Goal: Task Accomplishment & Management: Use online tool/utility

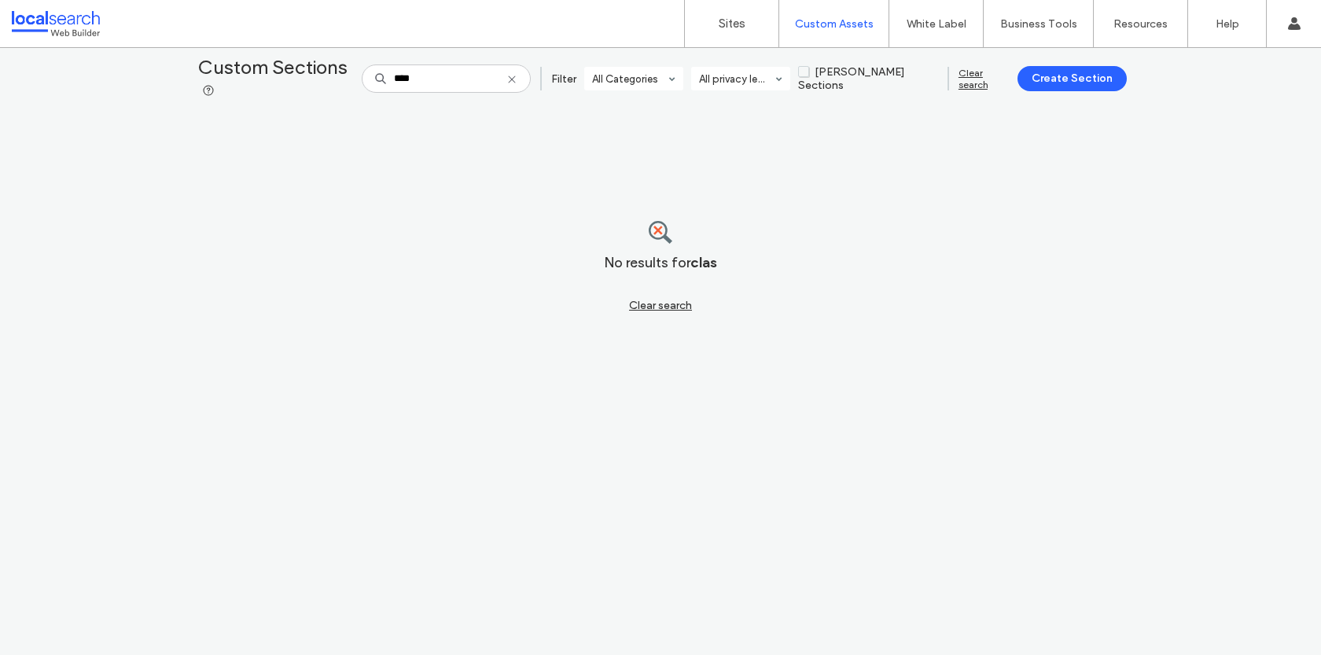
type input "****"
click at [832, 69] on label "Custom Templates" at bounding box center [837, 64] width 92 height 12
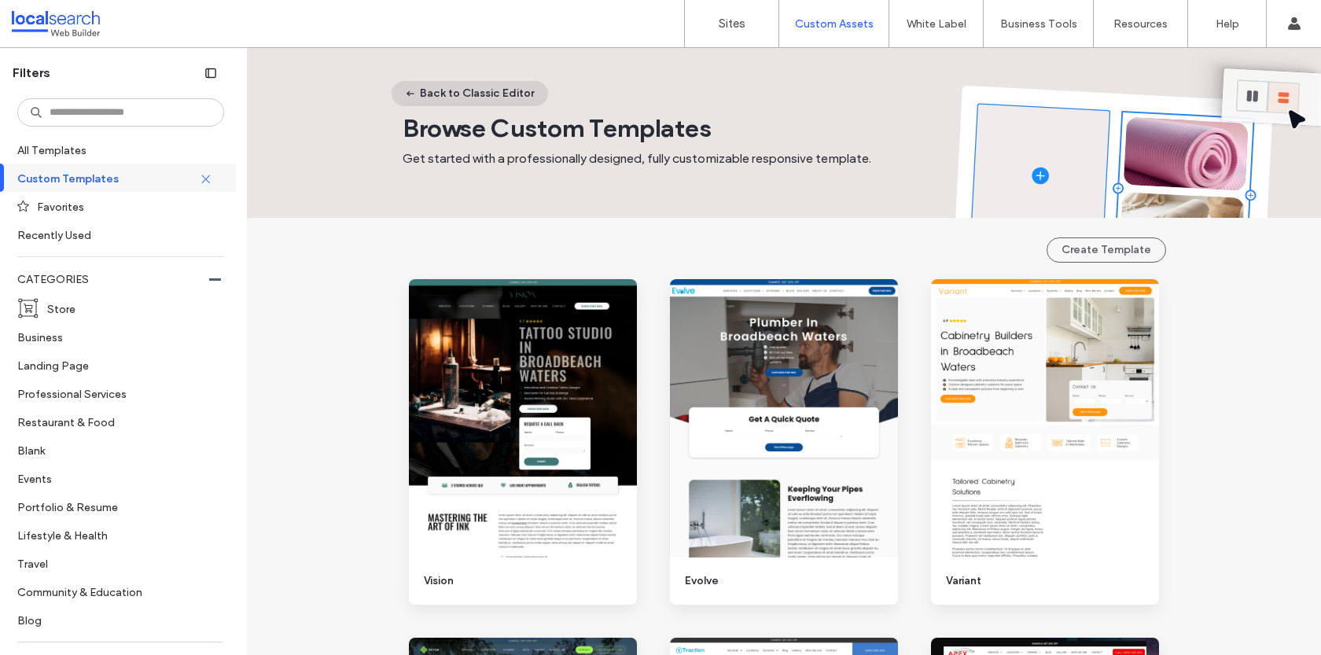
click at [463, 102] on button "Back to Classic Editor" at bounding box center [470, 93] width 156 height 25
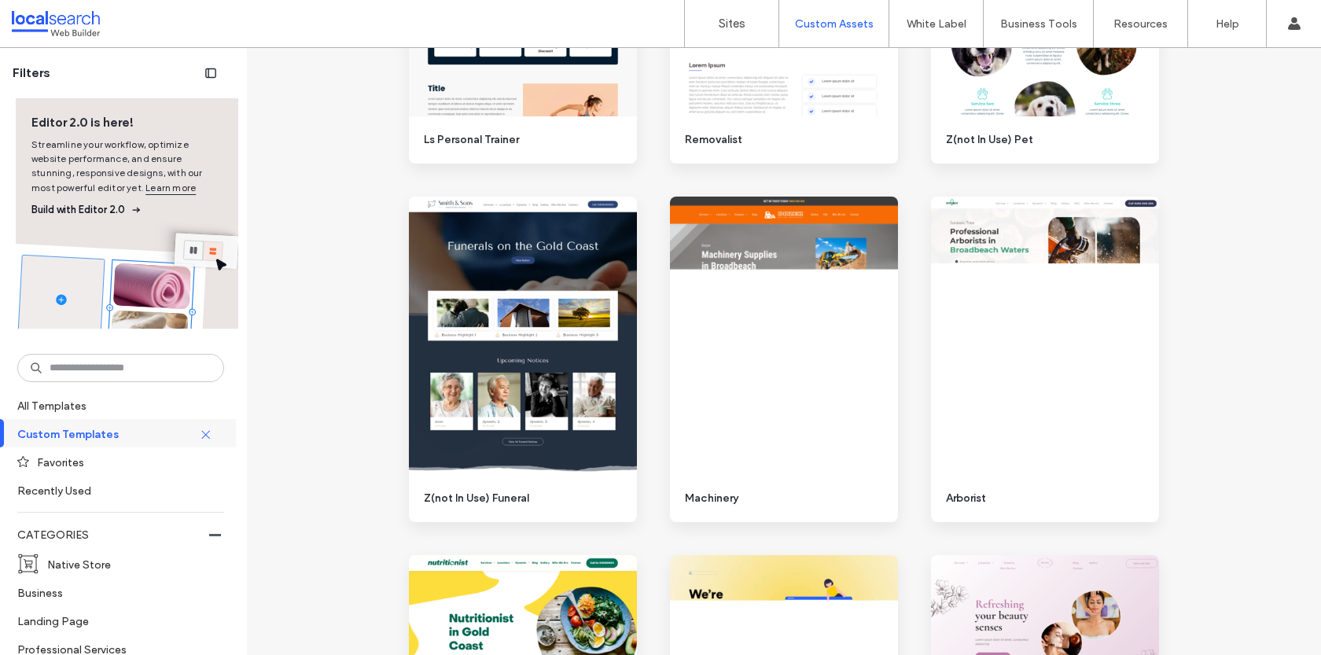
scroll to position [7894, 0]
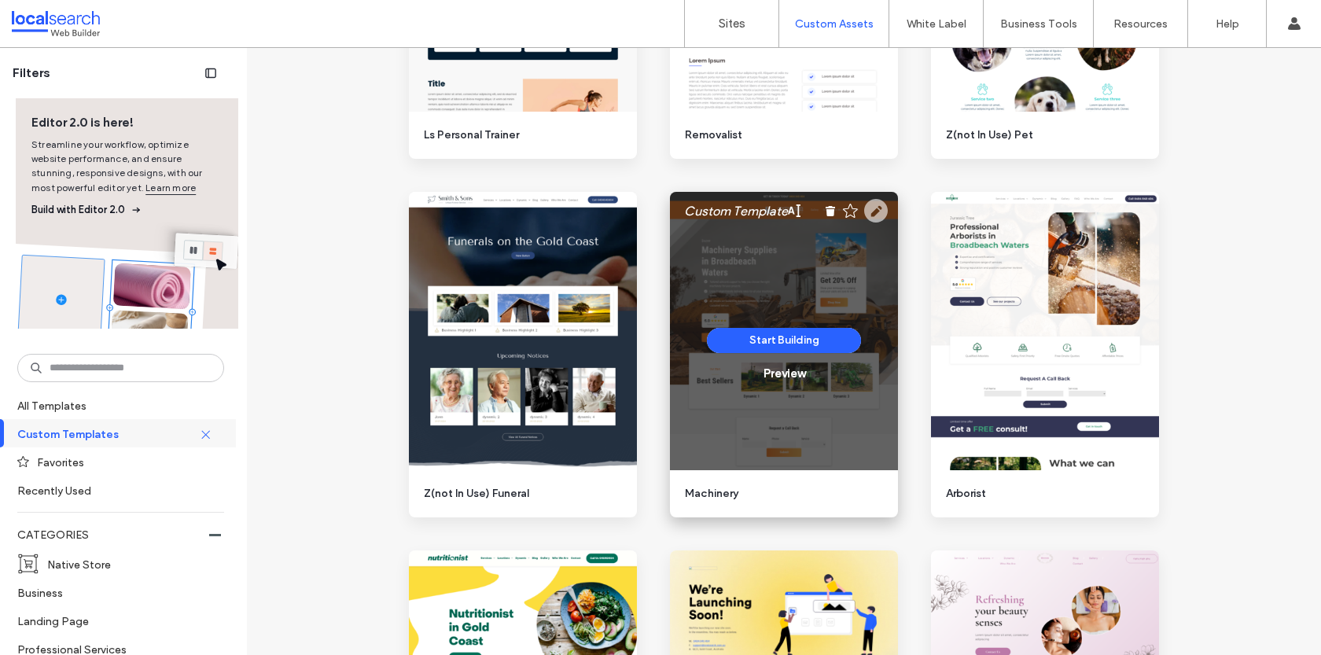
click at [876, 207] on icon at bounding box center [876, 211] width 24 height 24
click at [771, 339] on button "Start Building" at bounding box center [784, 340] width 154 height 25
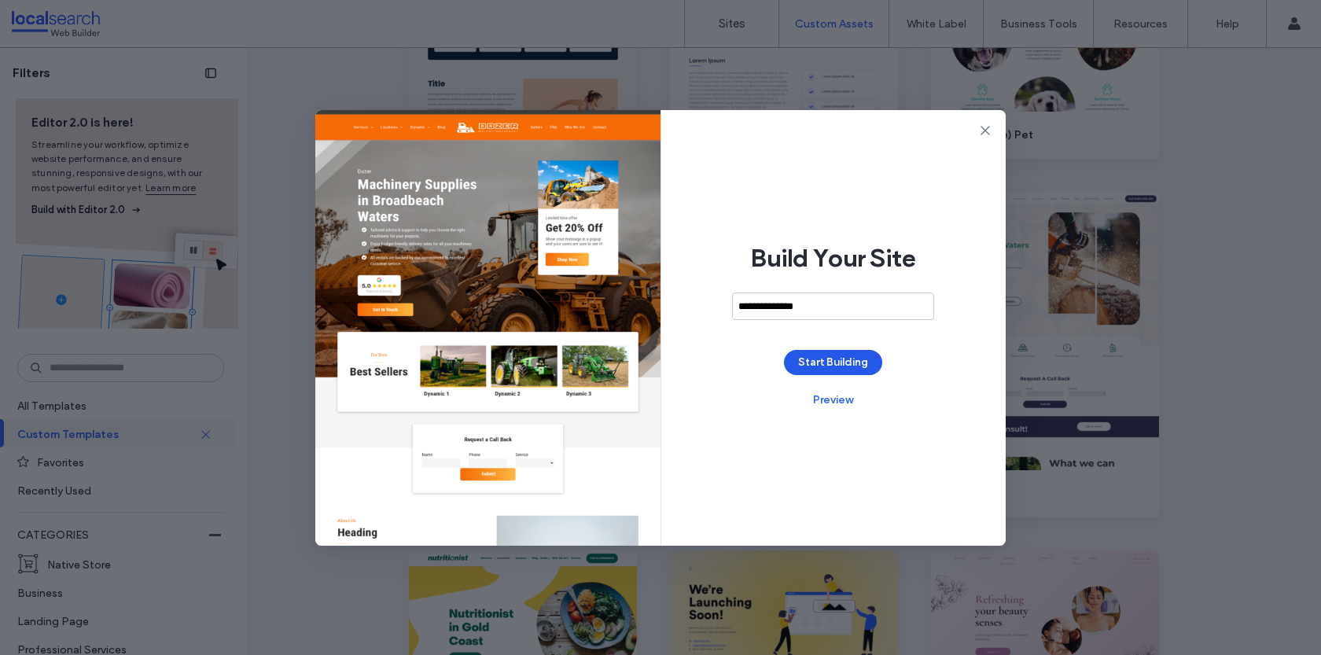
type input "**********"
click at [830, 368] on button "Start Building" at bounding box center [833, 362] width 98 height 25
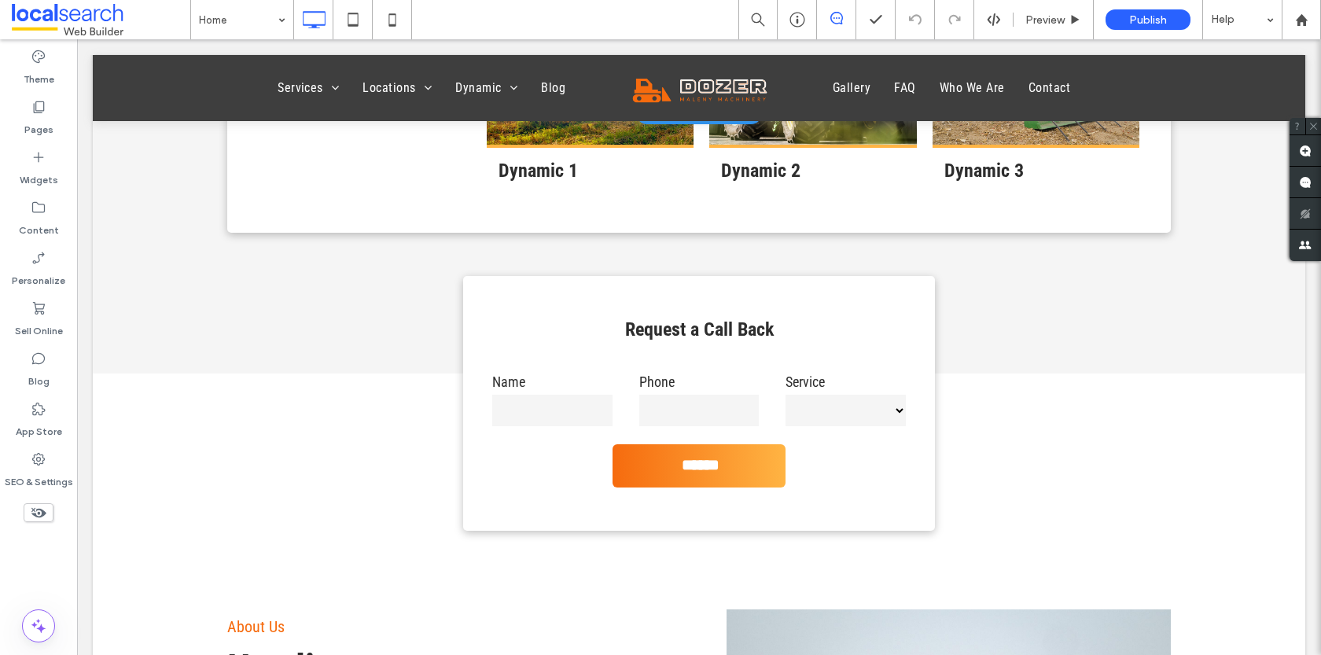
scroll to position [939, 0]
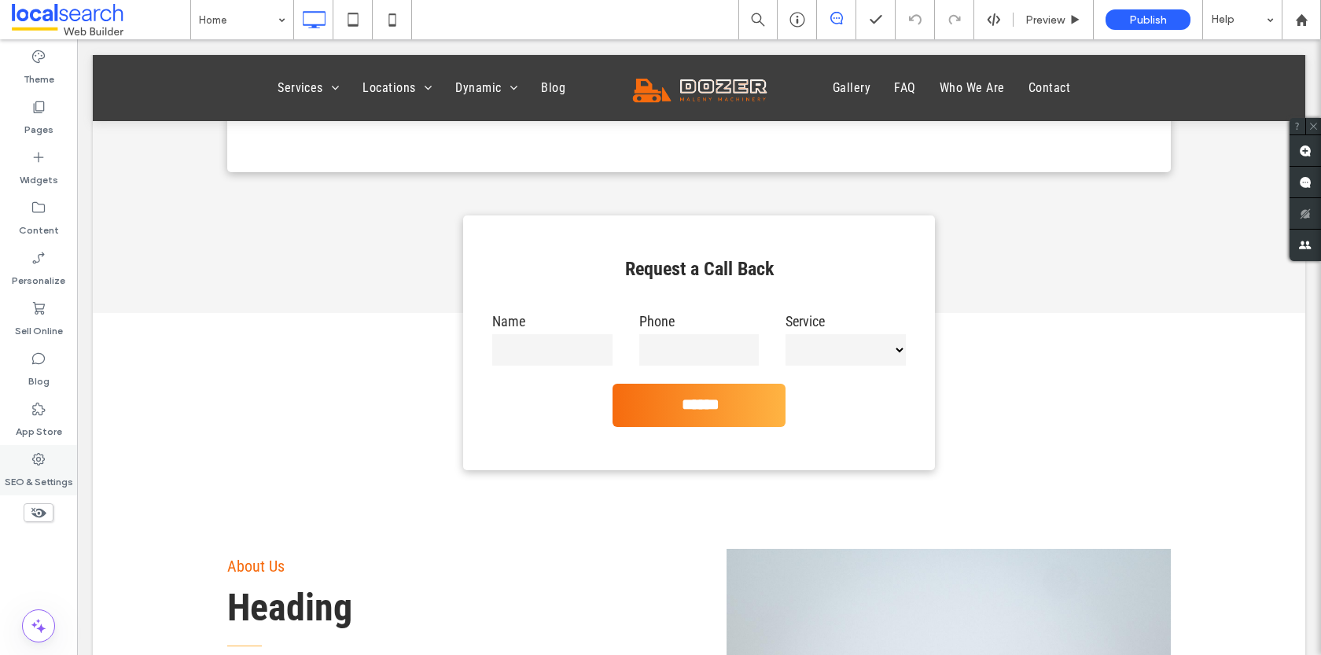
click at [32, 467] on label "SEO & Settings" at bounding box center [39, 478] width 68 height 22
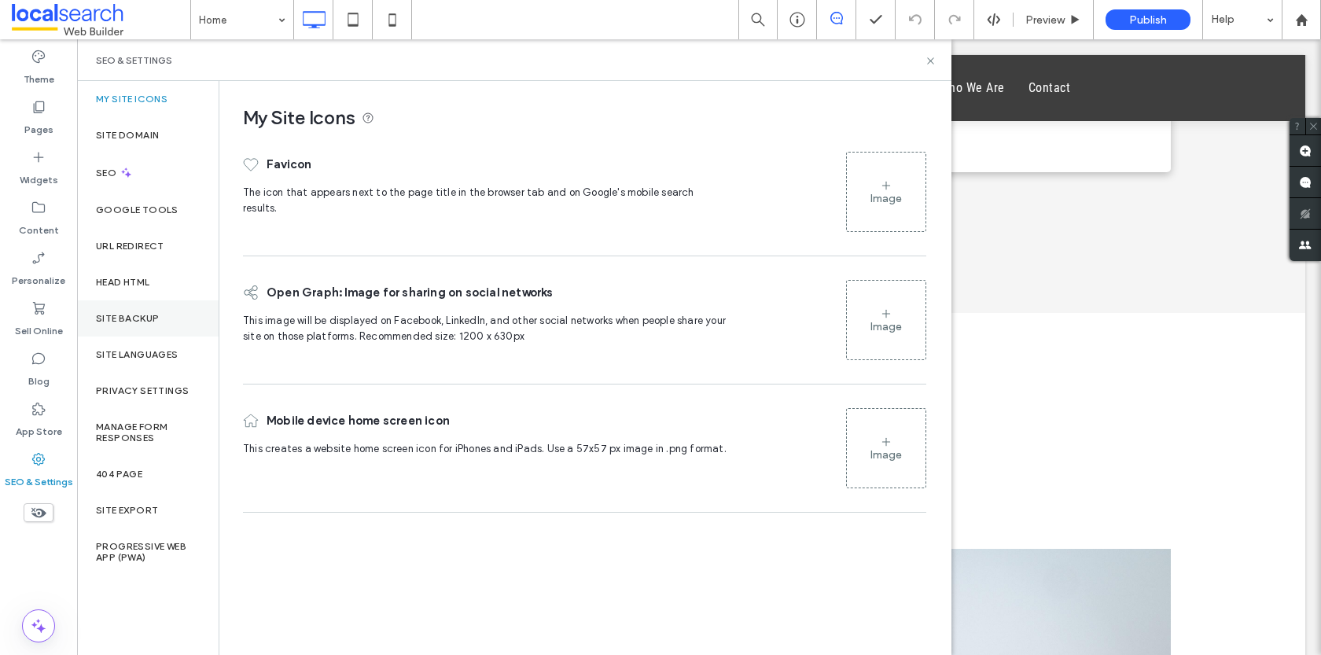
click at [116, 324] on div "Site Backup" at bounding box center [148, 318] width 142 height 36
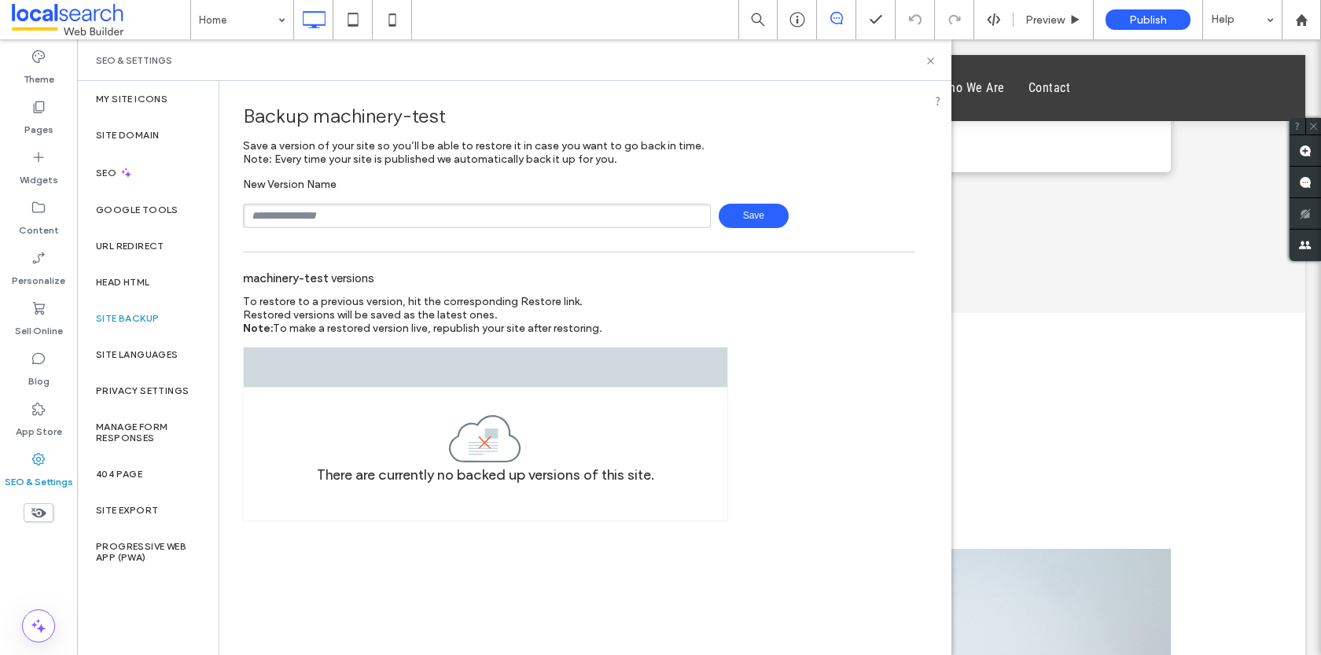
click at [922, 55] on div "SEO & Settings" at bounding box center [514, 60] width 837 height 13
click at [929, 60] on icon at bounding box center [931, 61] width 12 height 12
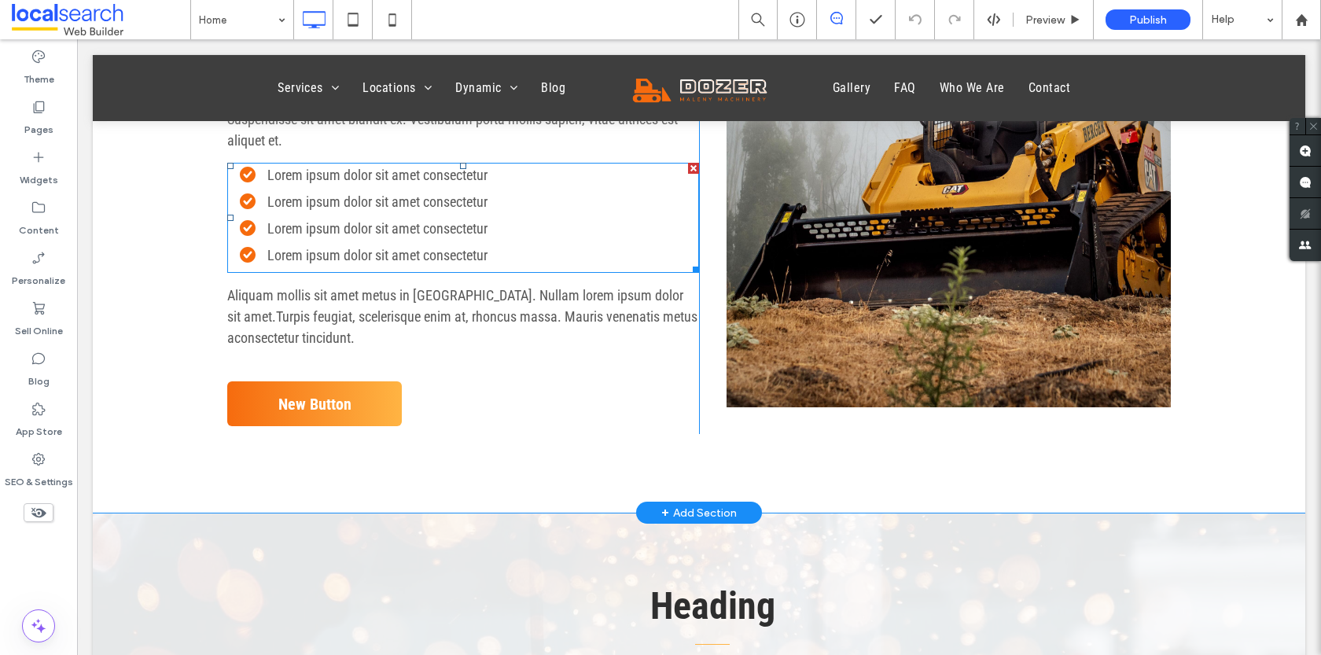
scroll to position [1696, 0]
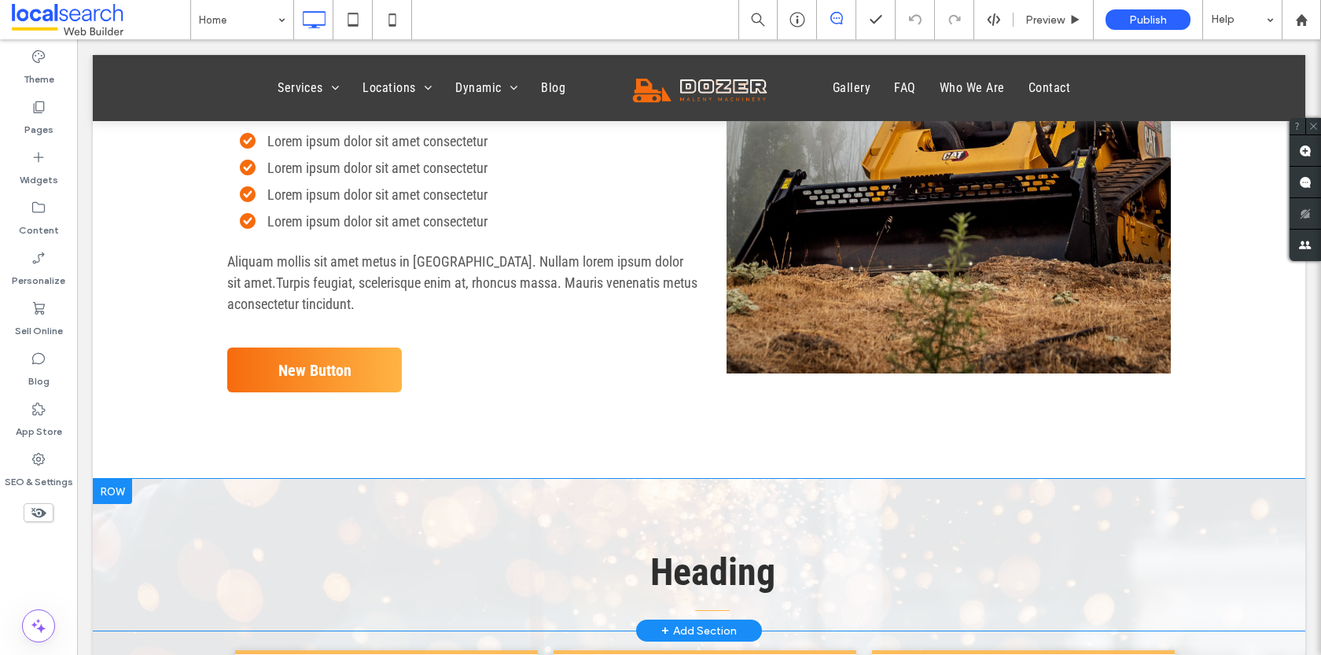
click at [679, 479] on div "Heading Click To Paste Row + Add Section" at bounding box center [699, 555] width 1213 height 152
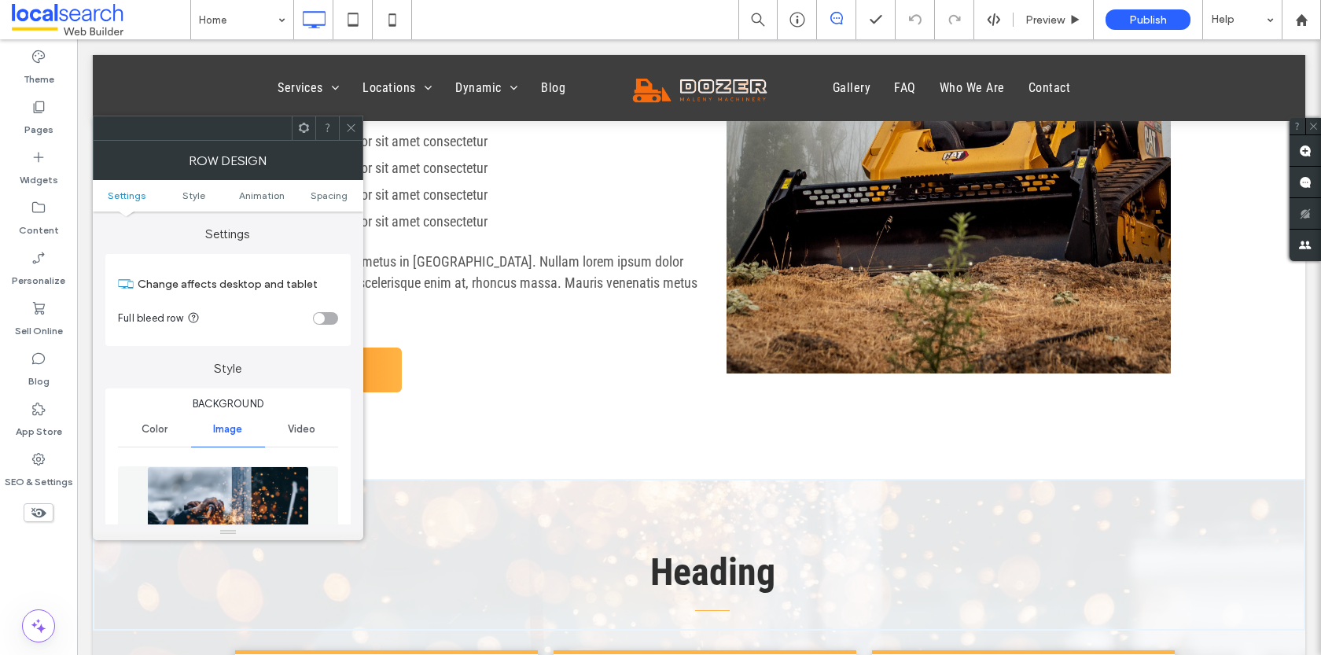
click at [346, 132] on icon at bounding box center [351, 128] width 12 height 12
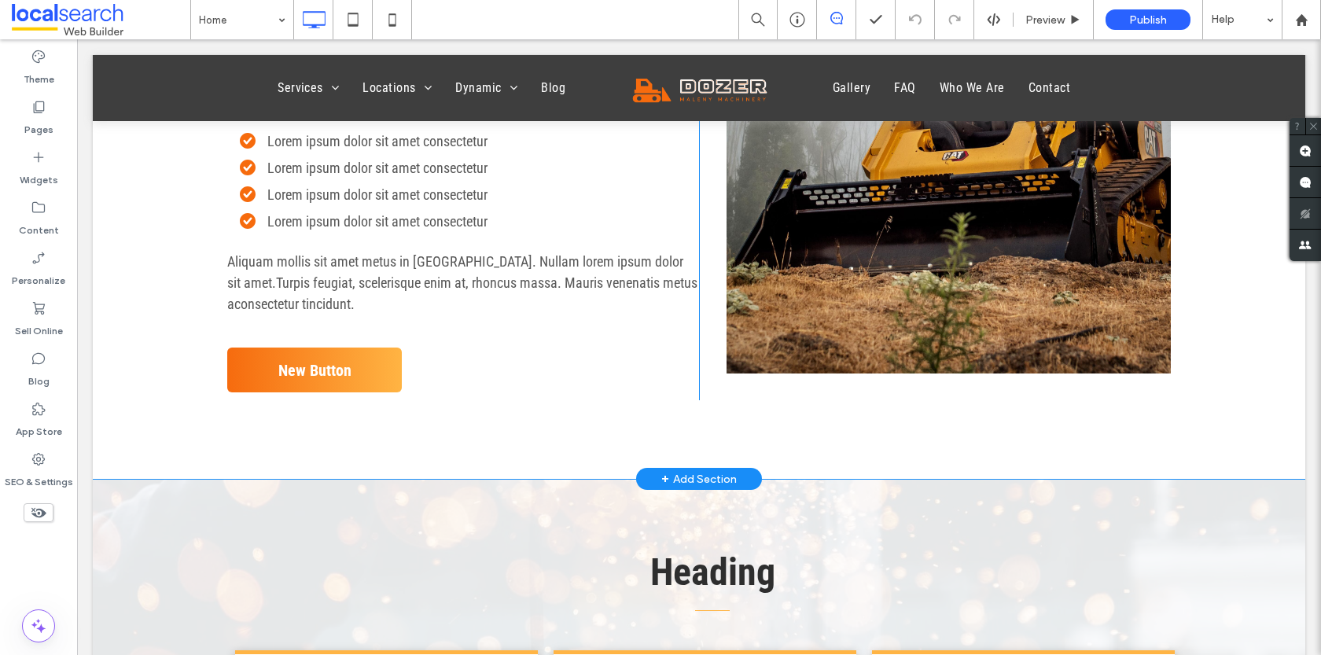
click at [713, 475] on div "+ Add Section" at bounding box center [698, 478] width 75 height 17
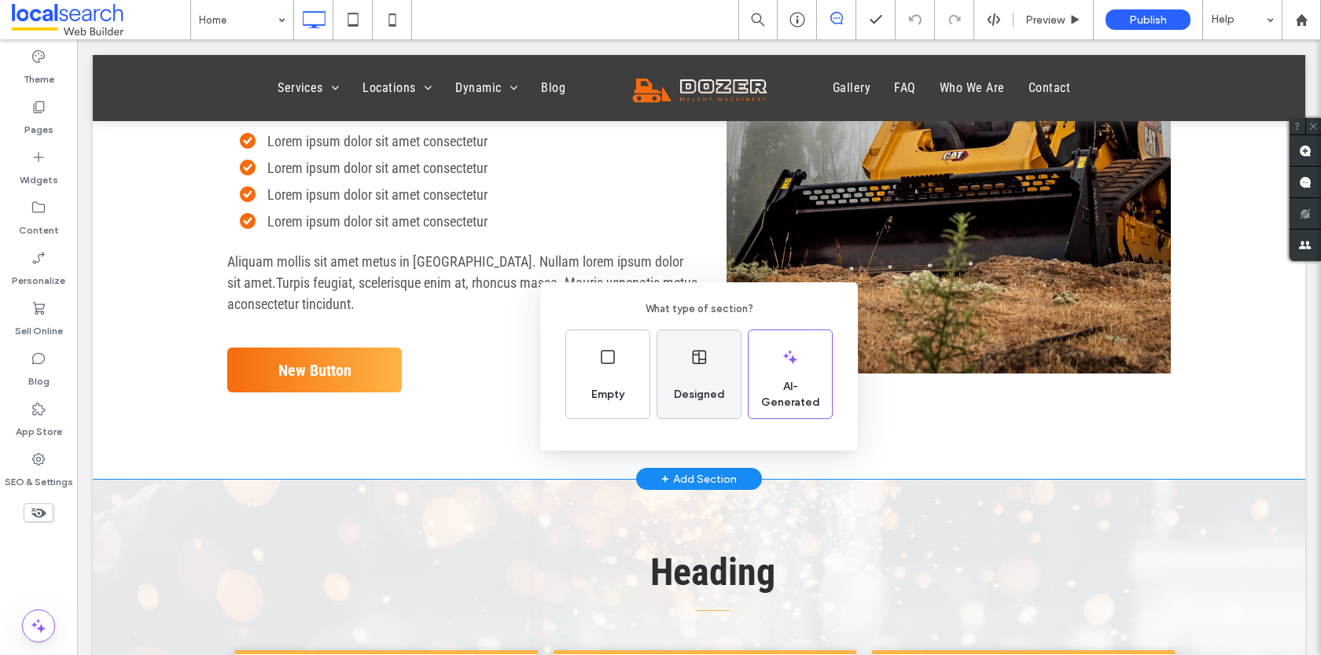
click at [681, 342] on div "Designed" at bounding box center [698, 374] width 83 height 88
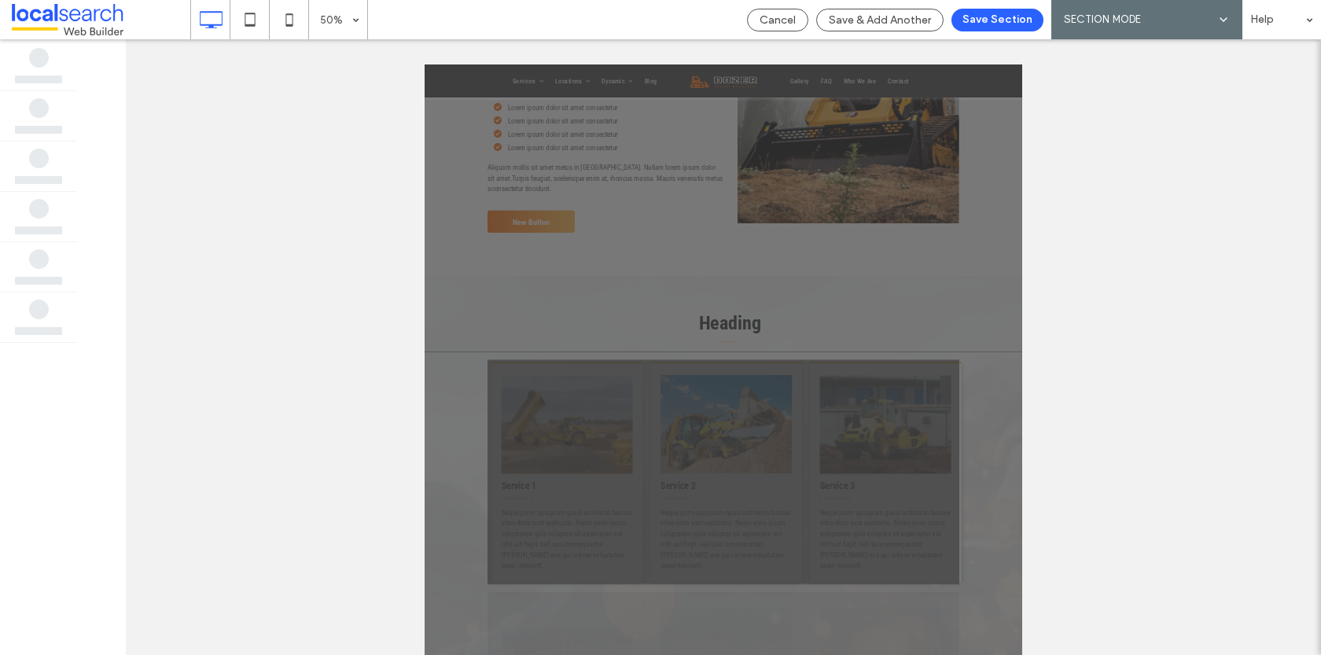
scroll to position [1751, 0]
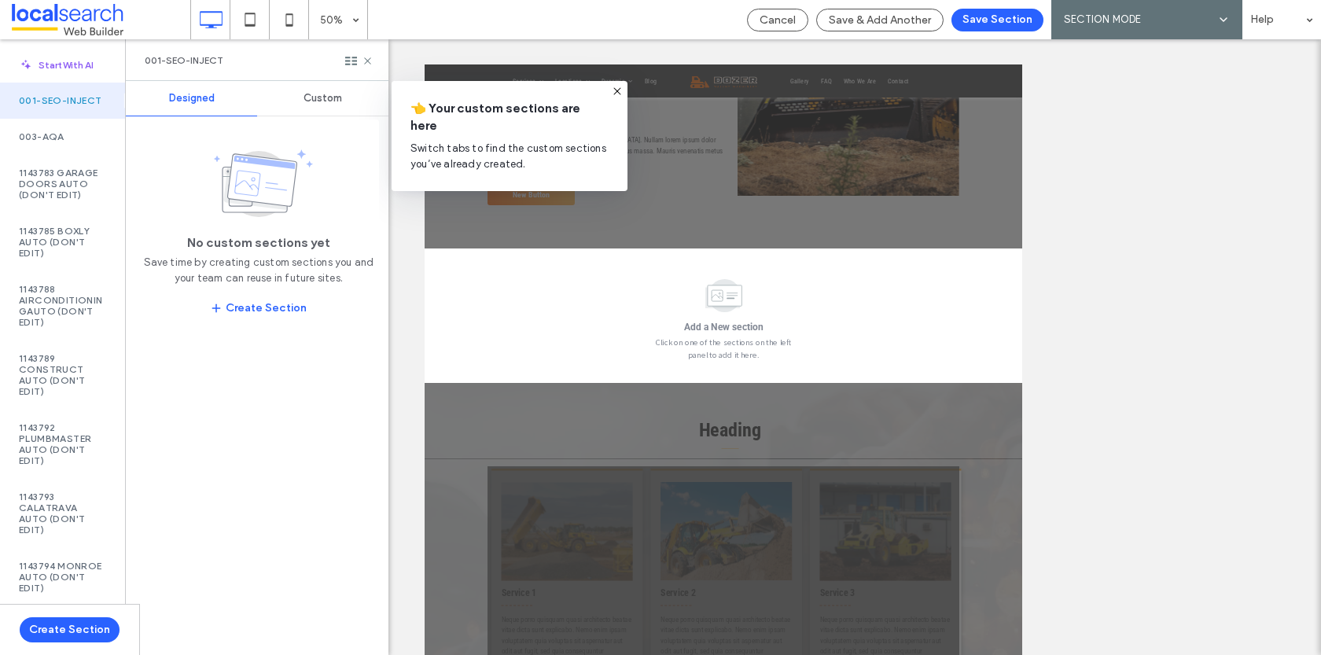
click at [310, 98] on span "Custom" at bounding box center [323, 98] width 39 height 13
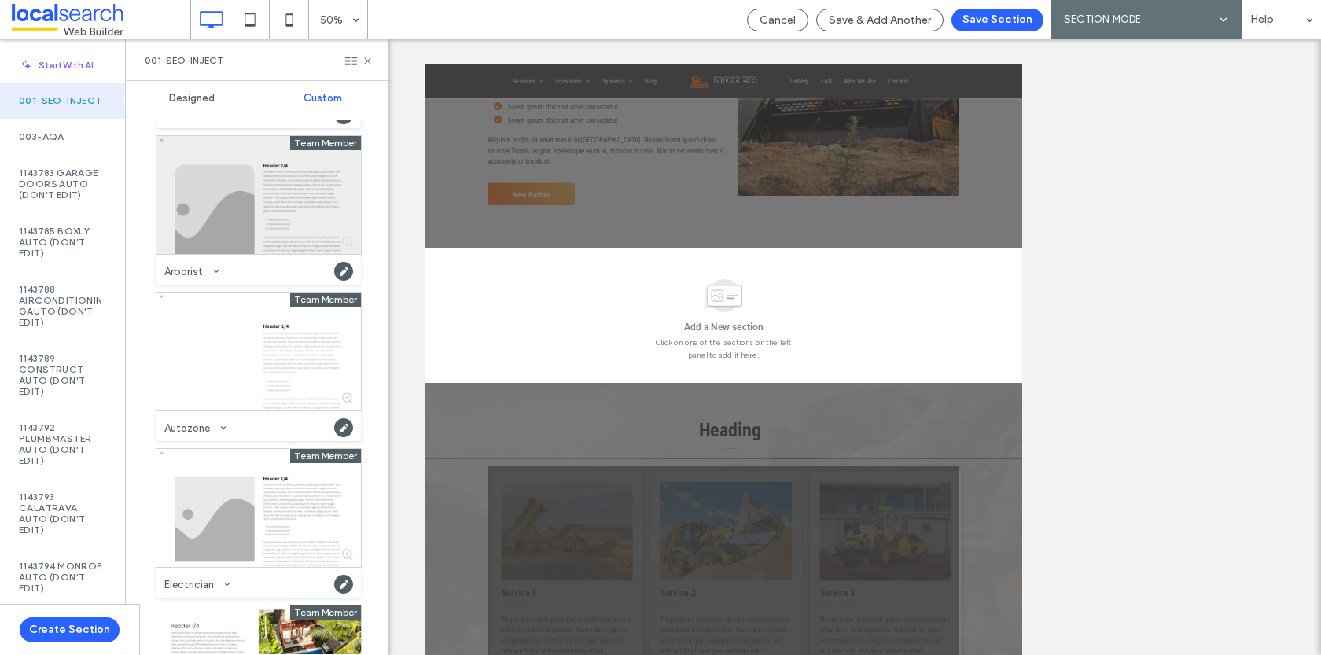
scroll to position [166, 0]
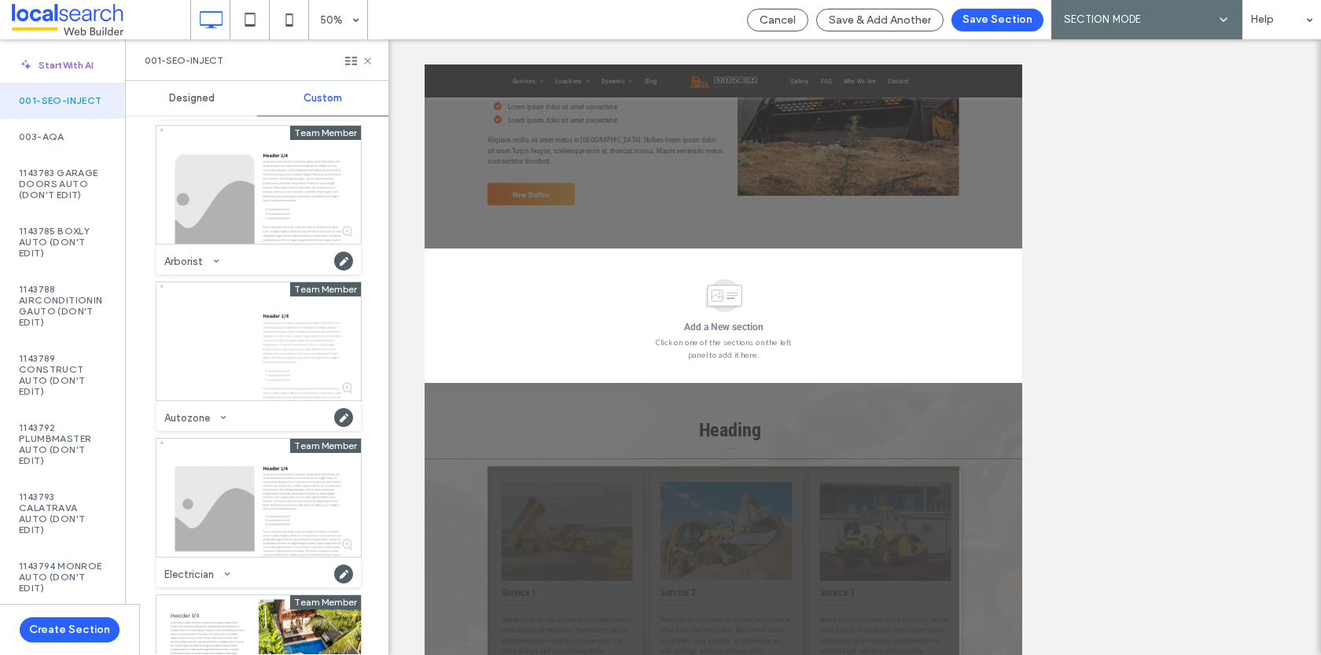
click at [245, 245] on div "Arborist" at bounding box center [258, 259] width 204 height 31
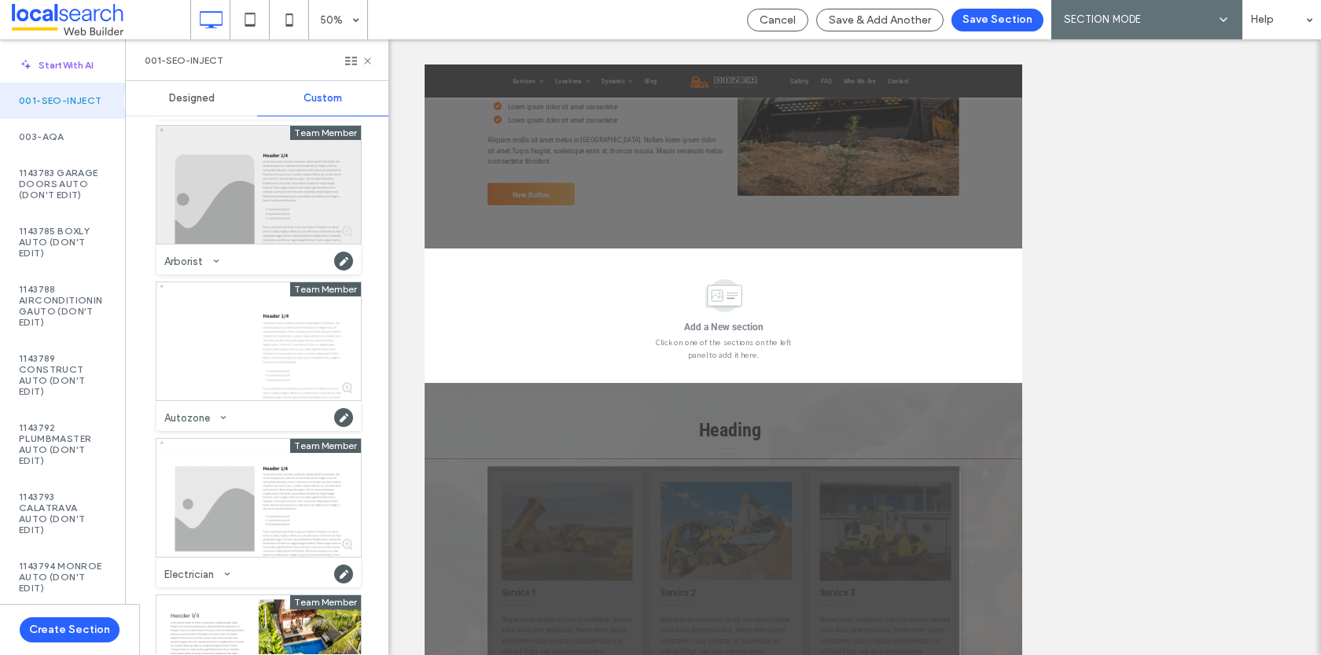
click at [223, 228] on div at bounding box center [258, 185] width 204 height 118
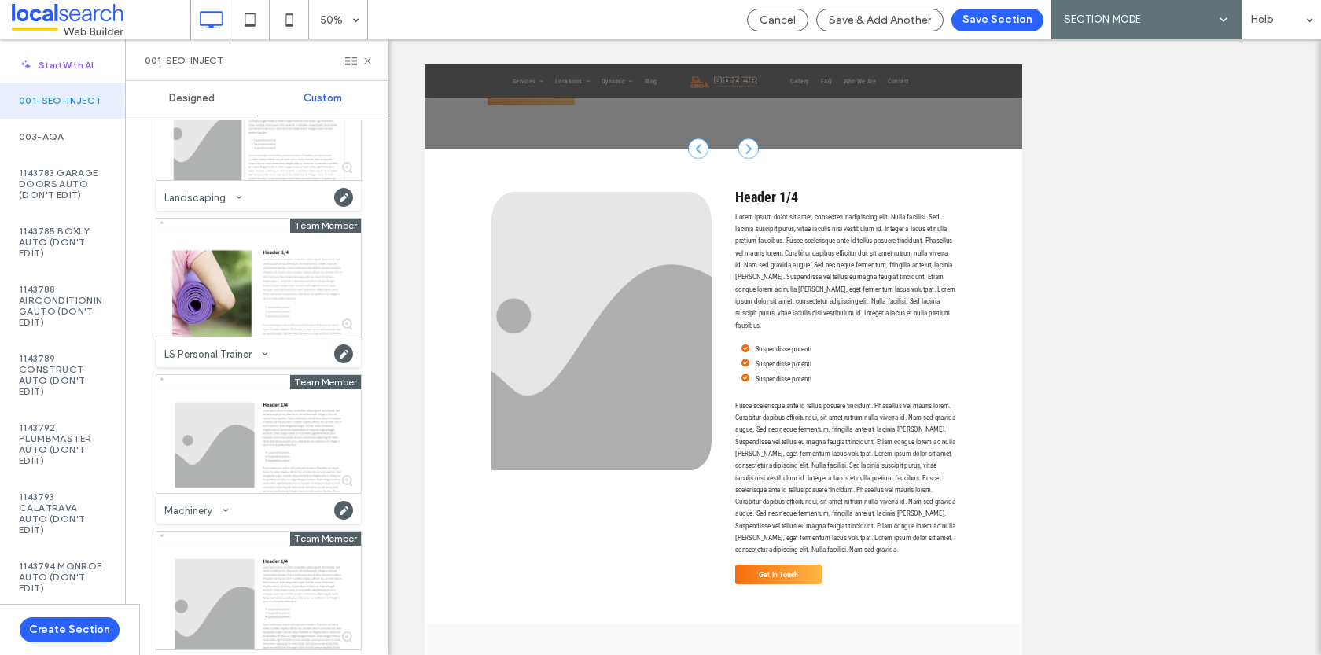
scroll to position [858, 0]
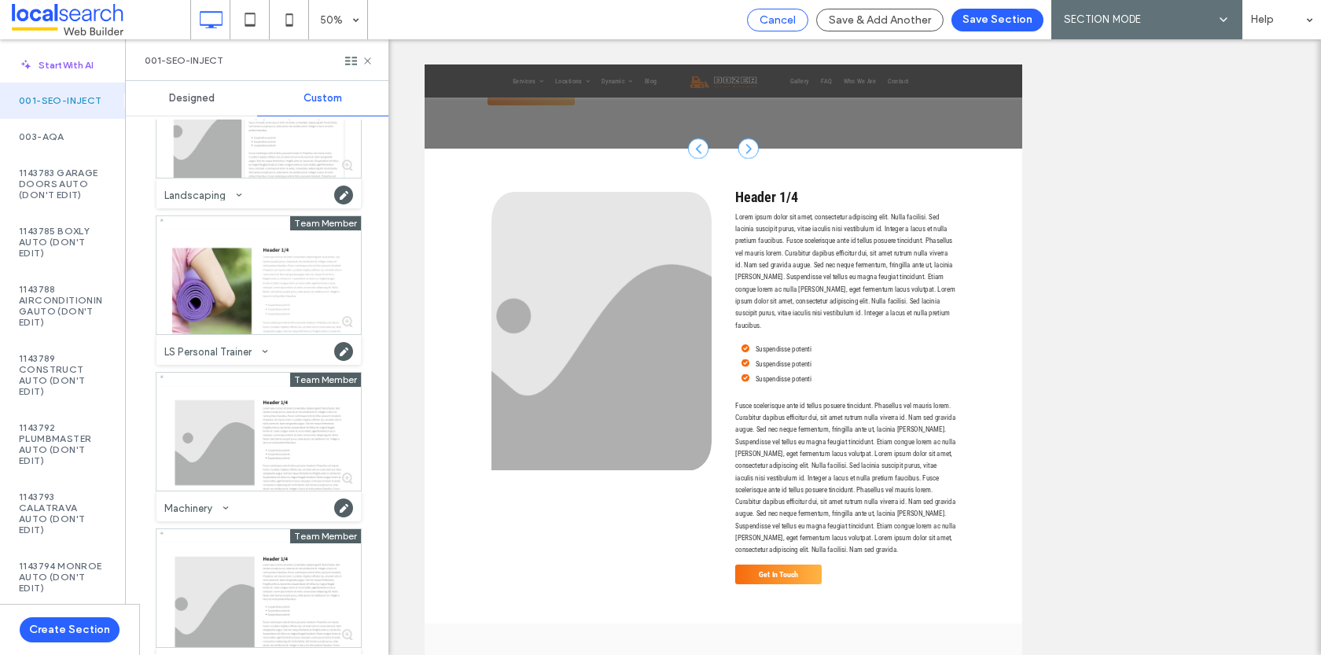
click at [793, 19] on span "Cancel" at bounding box center [778, 19] width 36 height 13
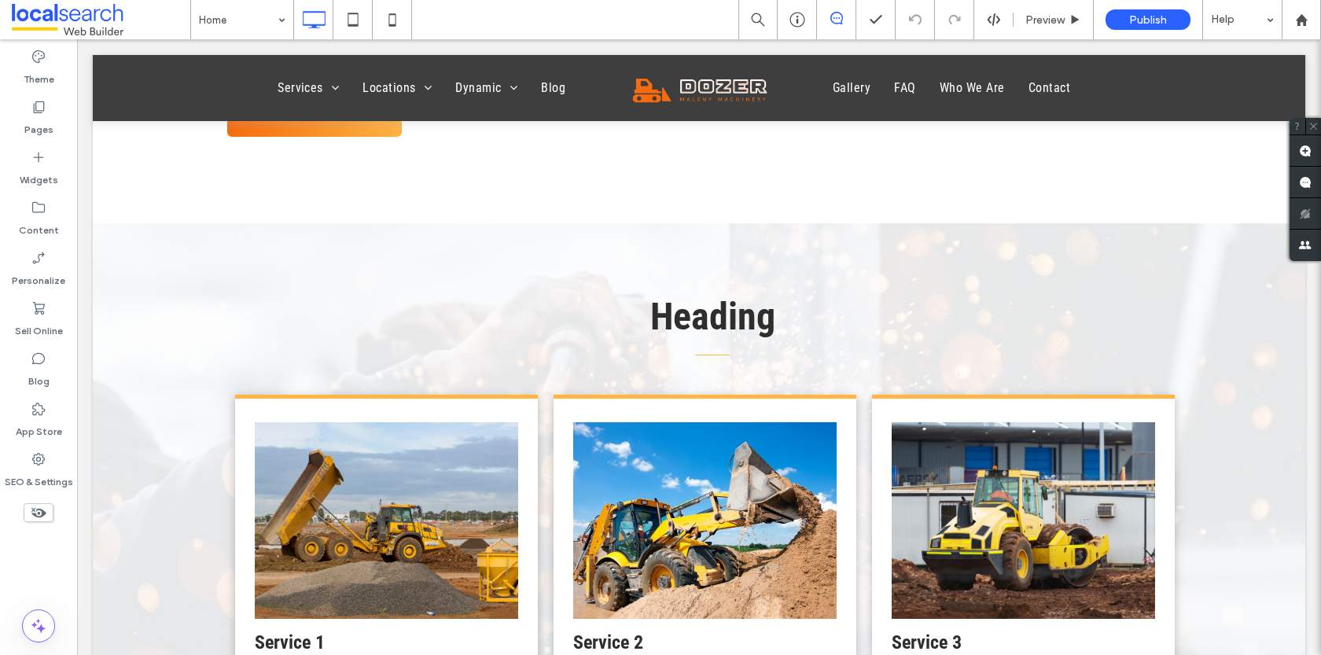
scroll to position [1931, 0]
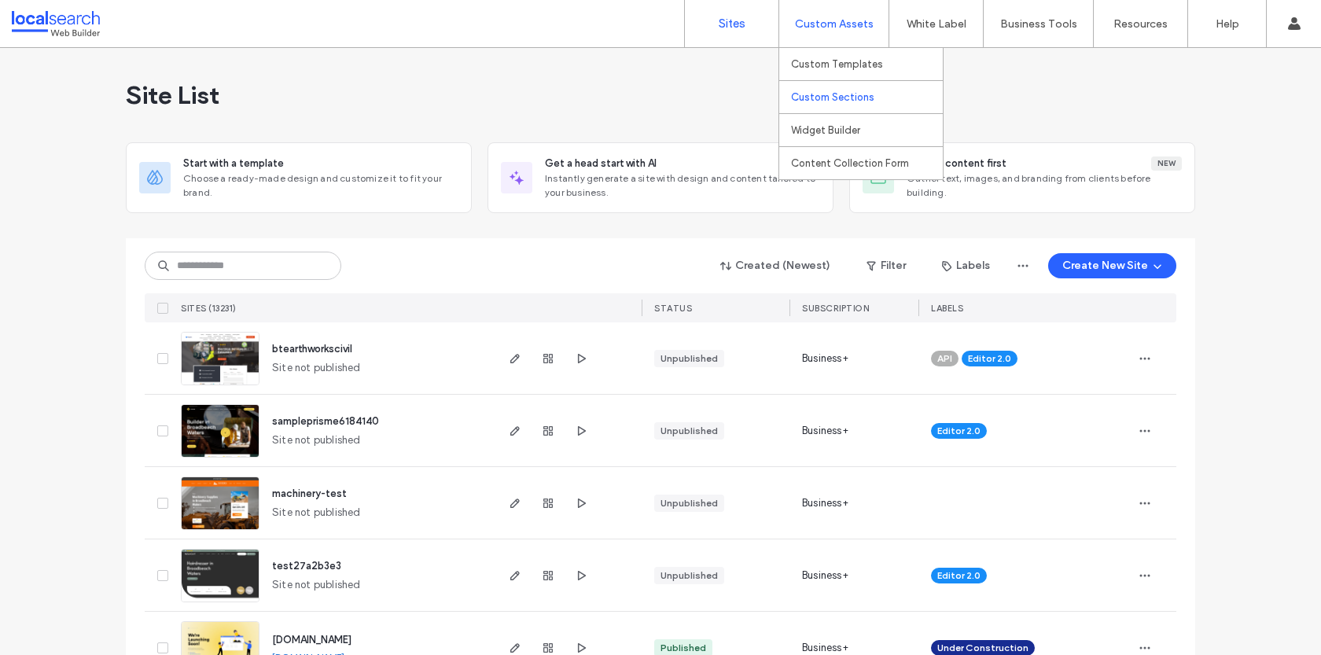
click at [823, 104] on link "Custom Sections" at bounding box center [867, 97] width 152 height 32
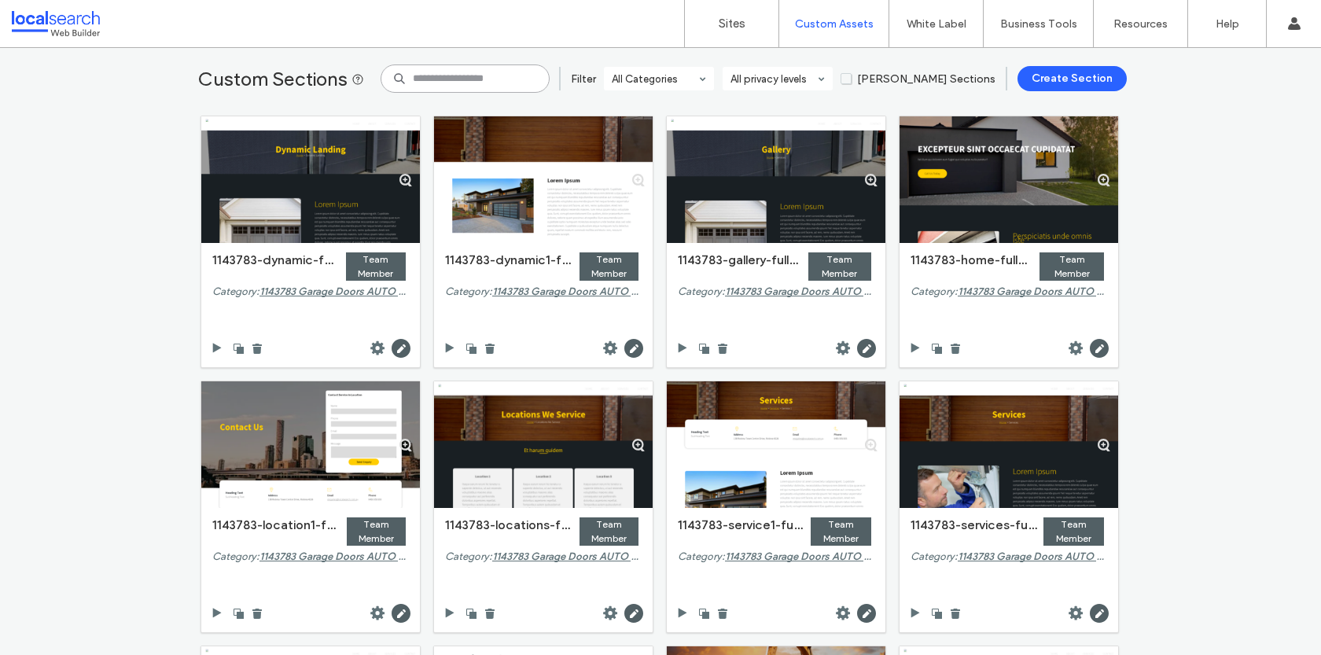
click at [480, 74] on input at bounding box center [465, 78] width 169 height 28
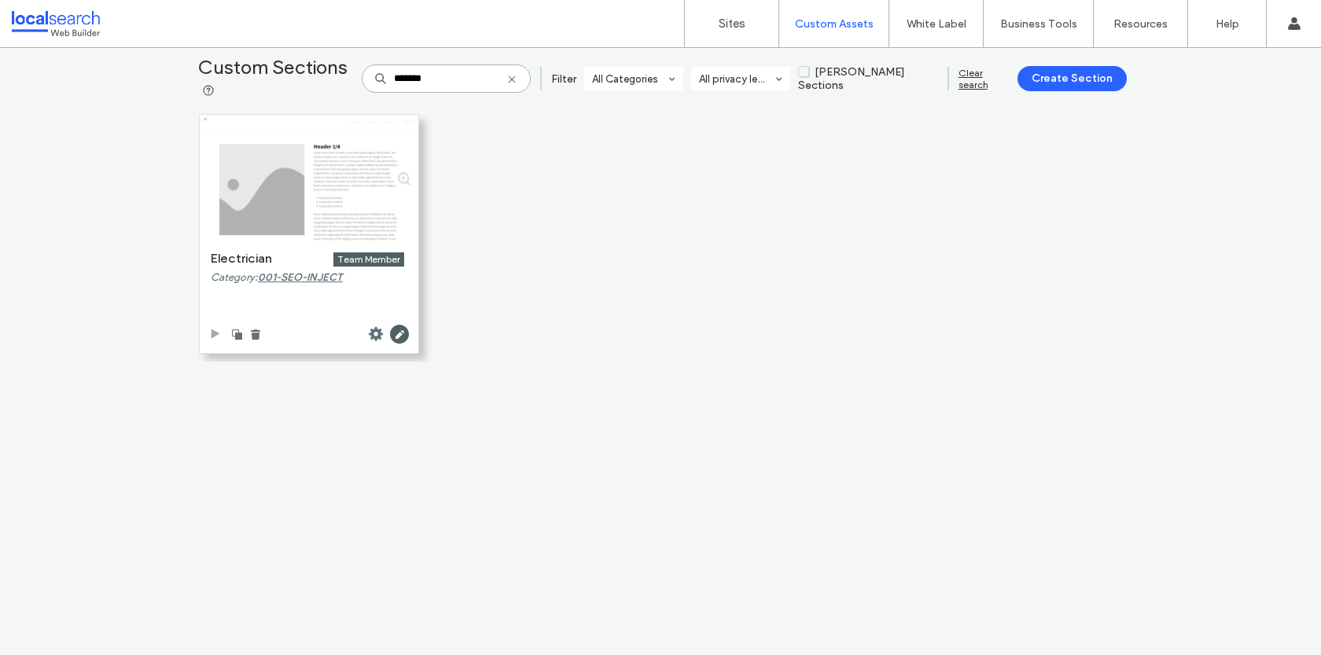
type input "*******"
click at [209, 331] on icon at bounding box center [215, 334] width 13 height 13
click at [518, 77] on icon at bounding box center [512, 79] width 13 height 13
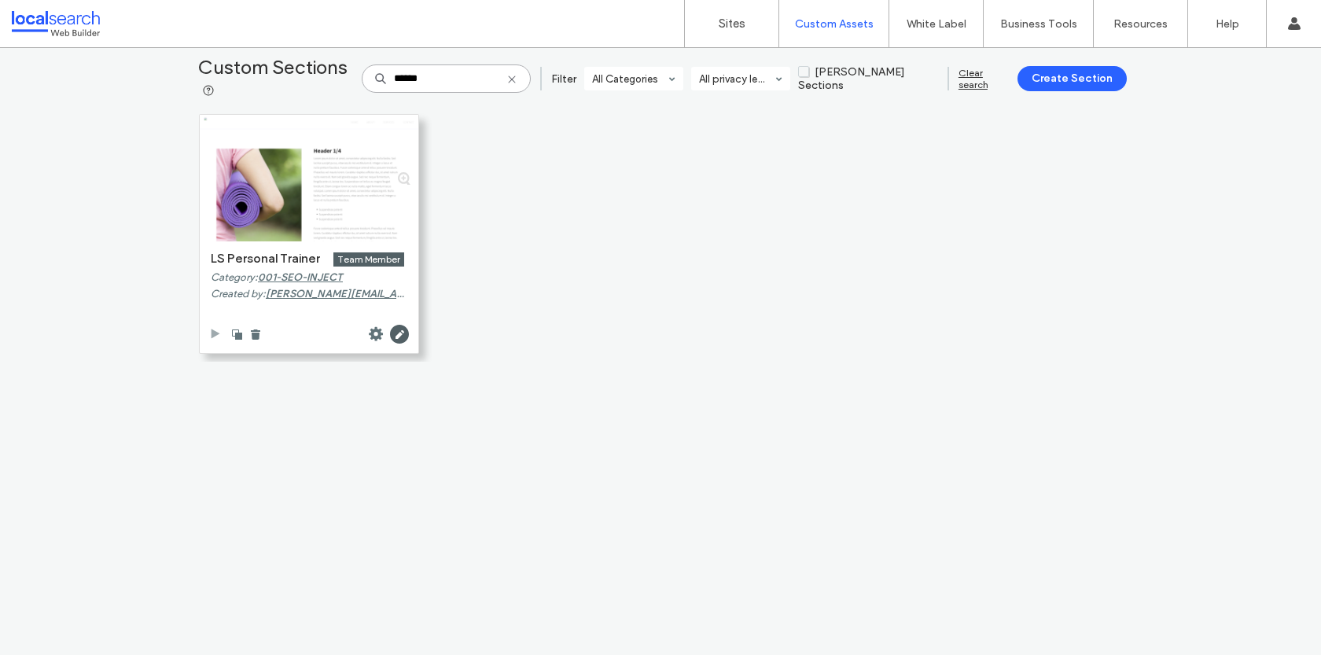
type input "******"
click at [212, 333] on use at bounding box center [216, 333] width 9 height 9
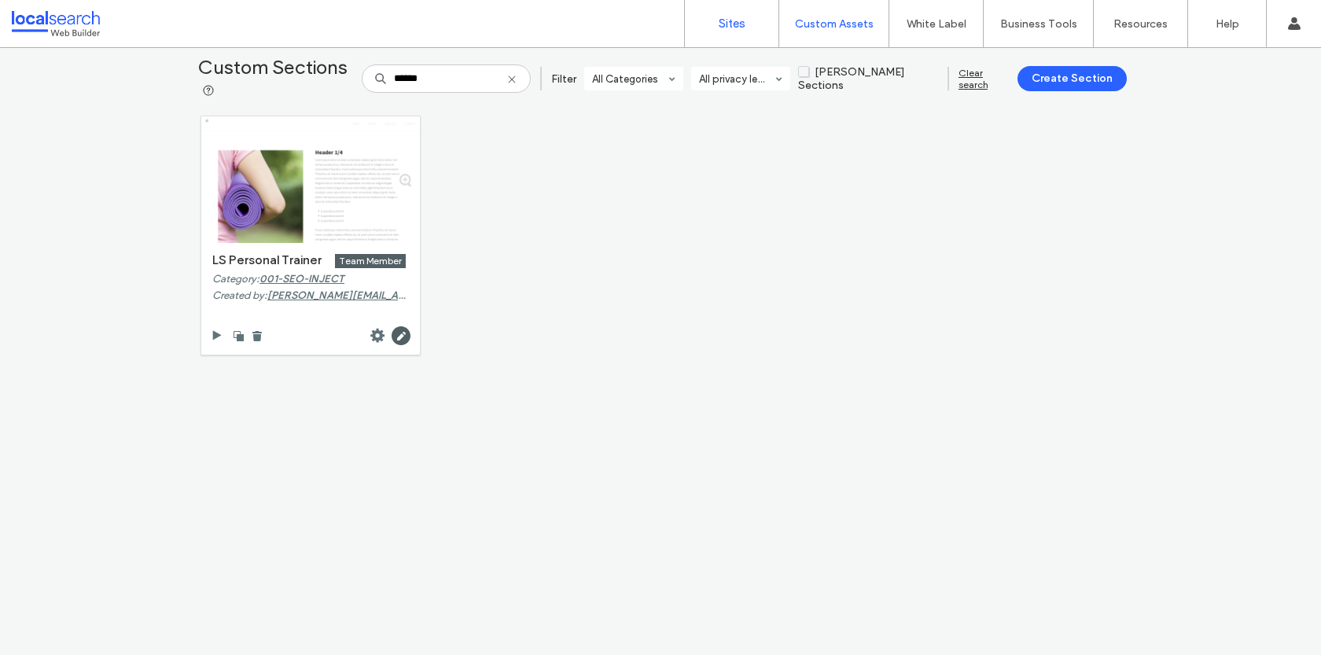
click at [745, 20] on label "Sites" at bounding box center [732, 24] width 27 height 14
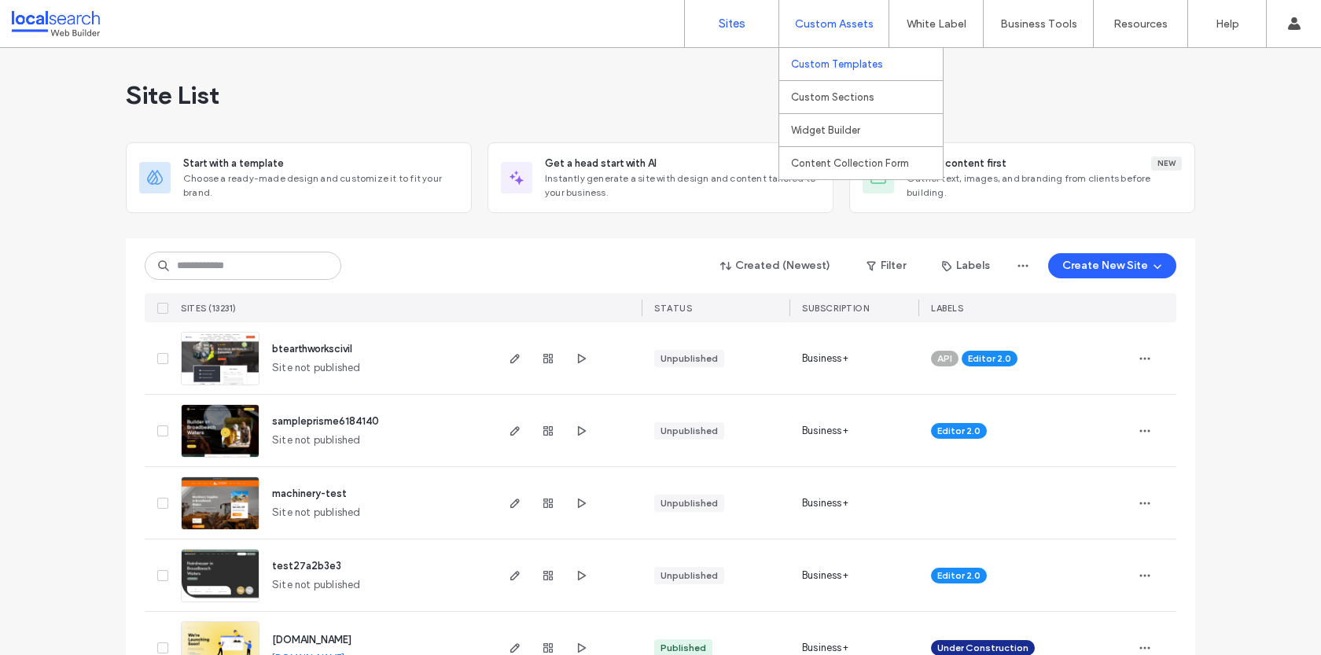
click at [830, 71] on link "Custom Templates" at bounding box center [867, 64] width 152 height 32
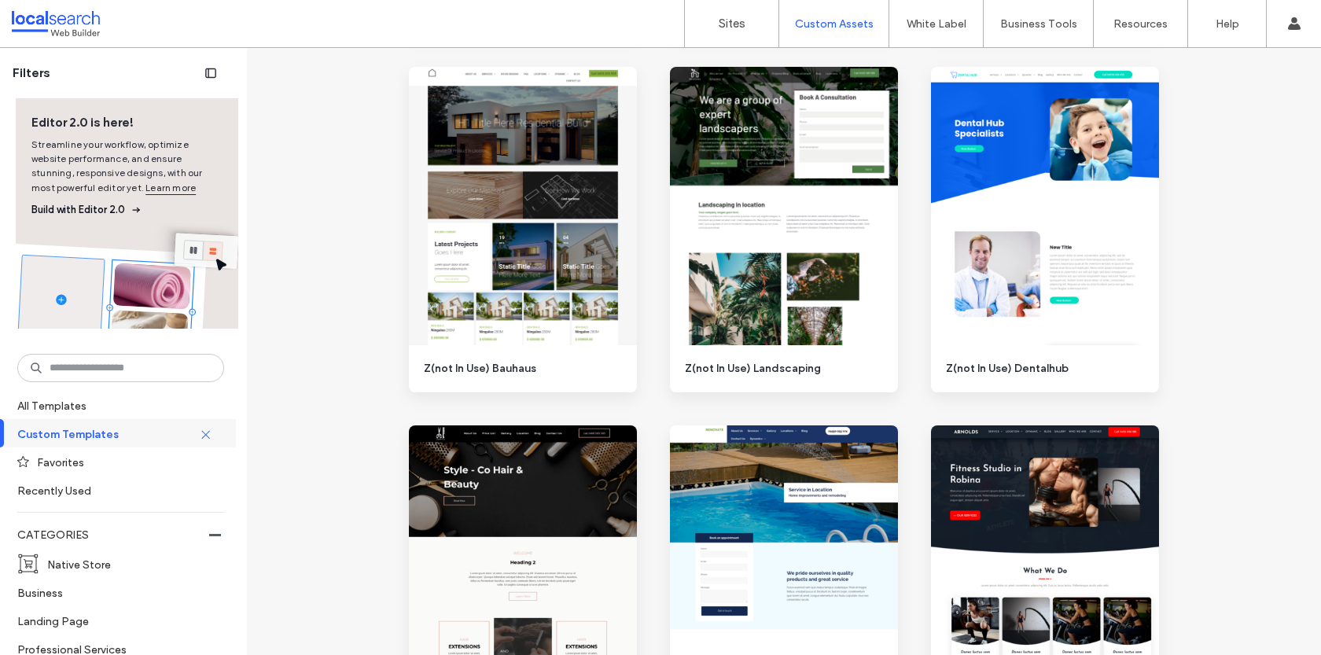
scroll to position [1920, 0]
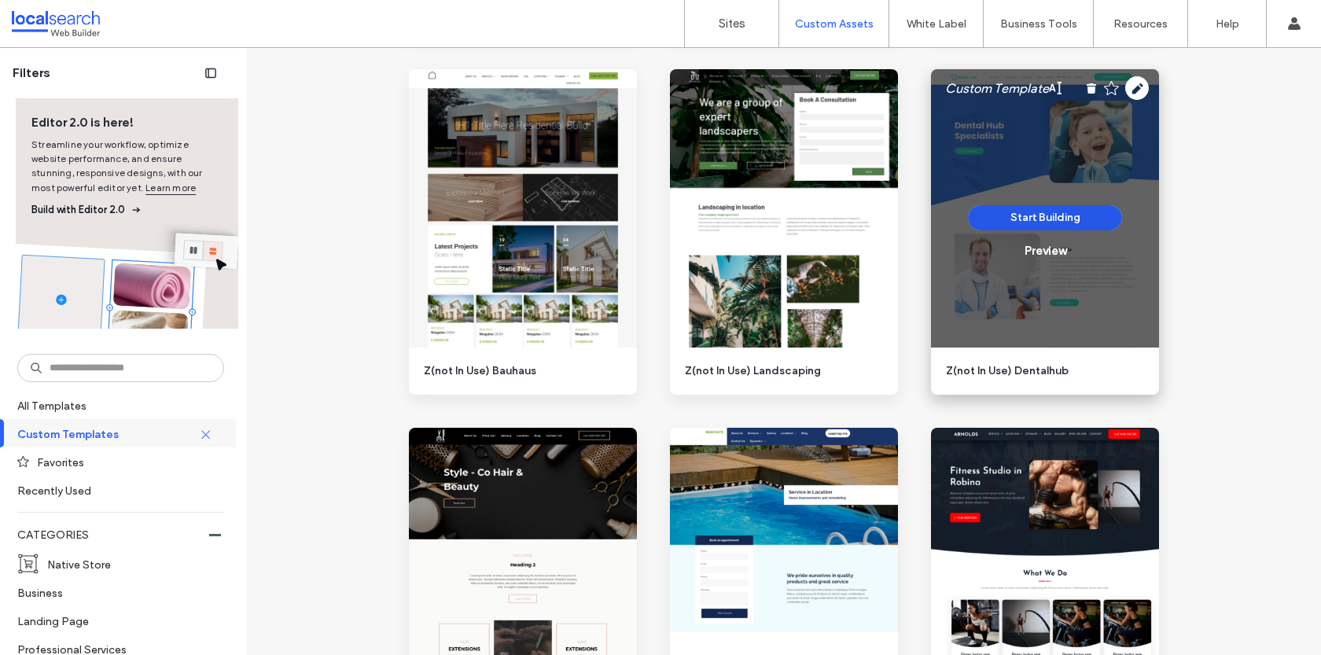
click at [1023, 223] on button "Start Building" at bounding box center [1045, 217] width 154 height 25
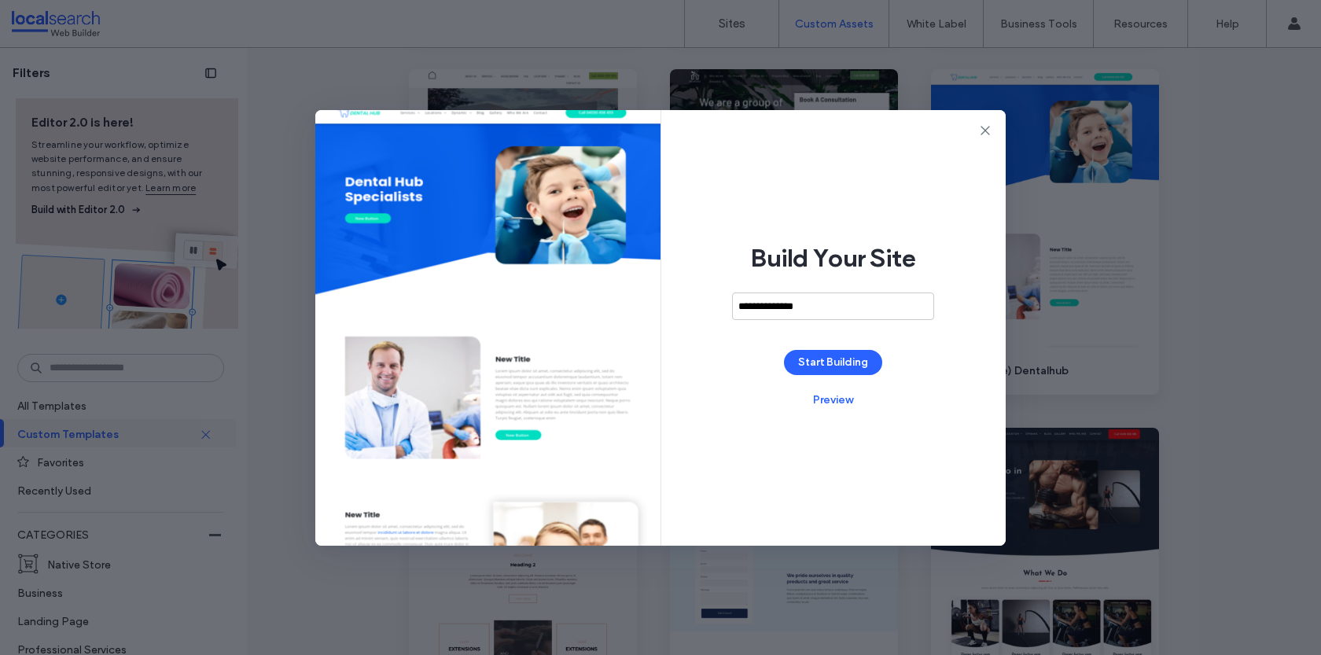
type input "**********"
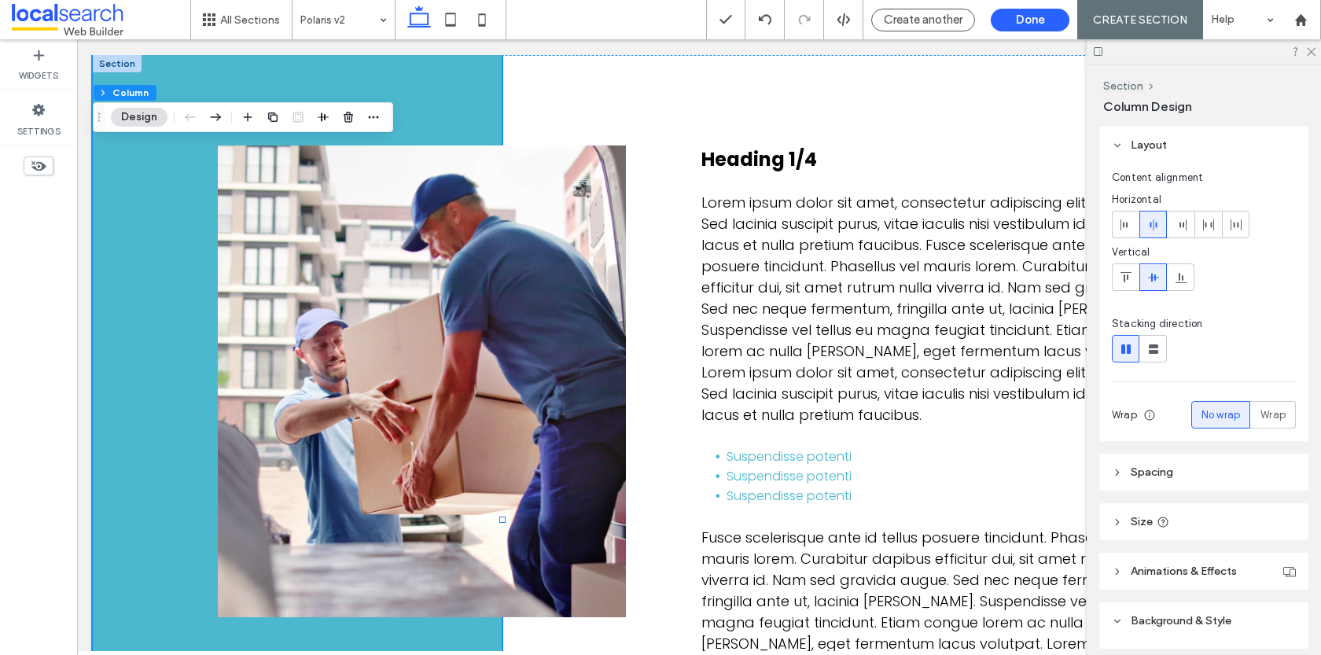
scroll to position [383, 0]
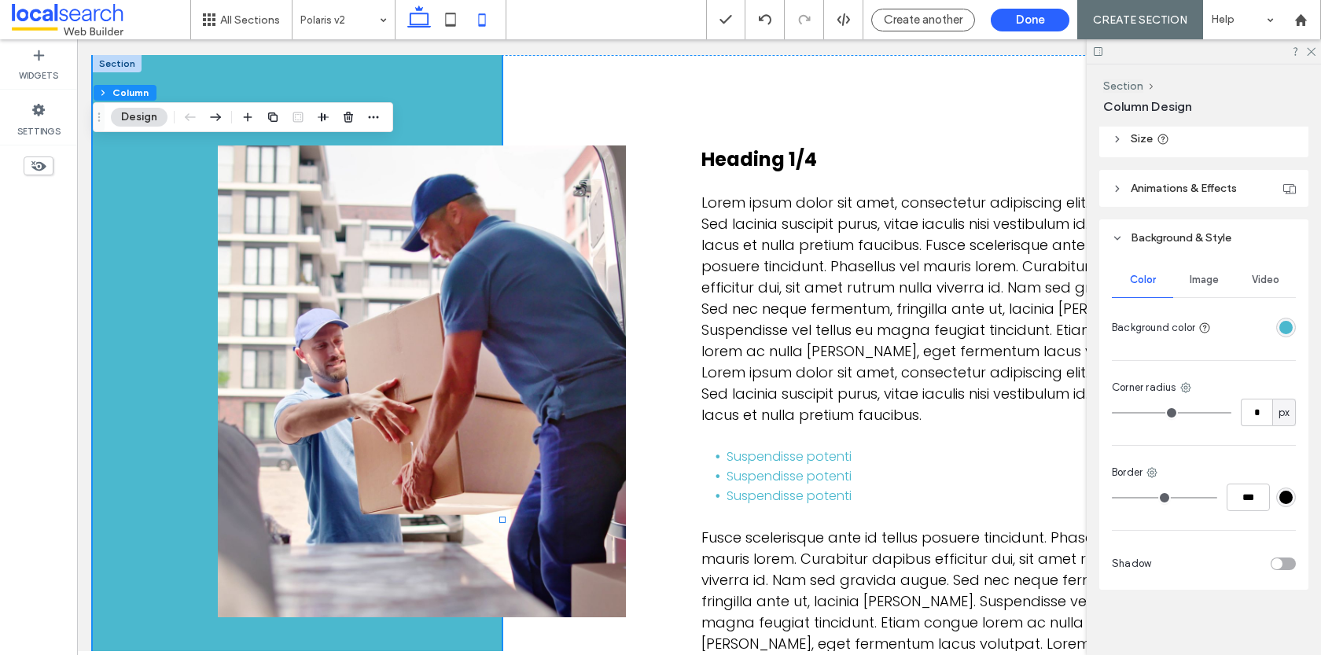
click at [481, 24] on use at bounding box center [482, 19] width 7 height 13
type input "***"
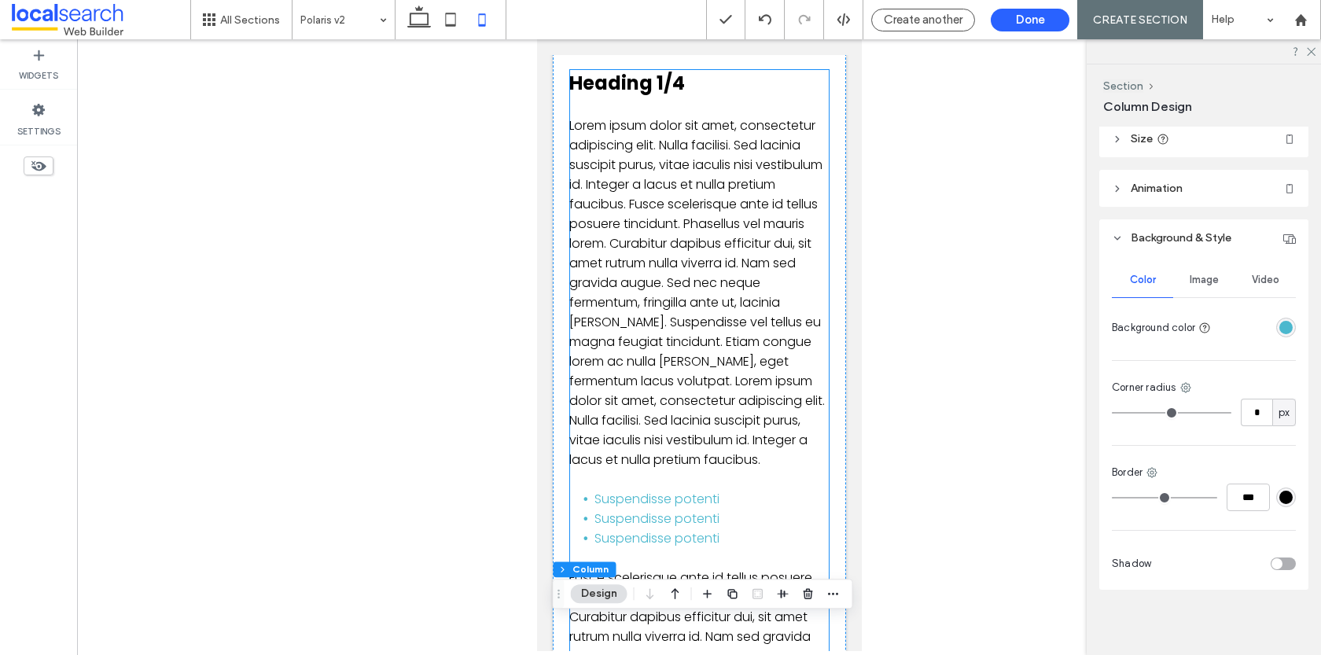
scroll to position [0, 0]
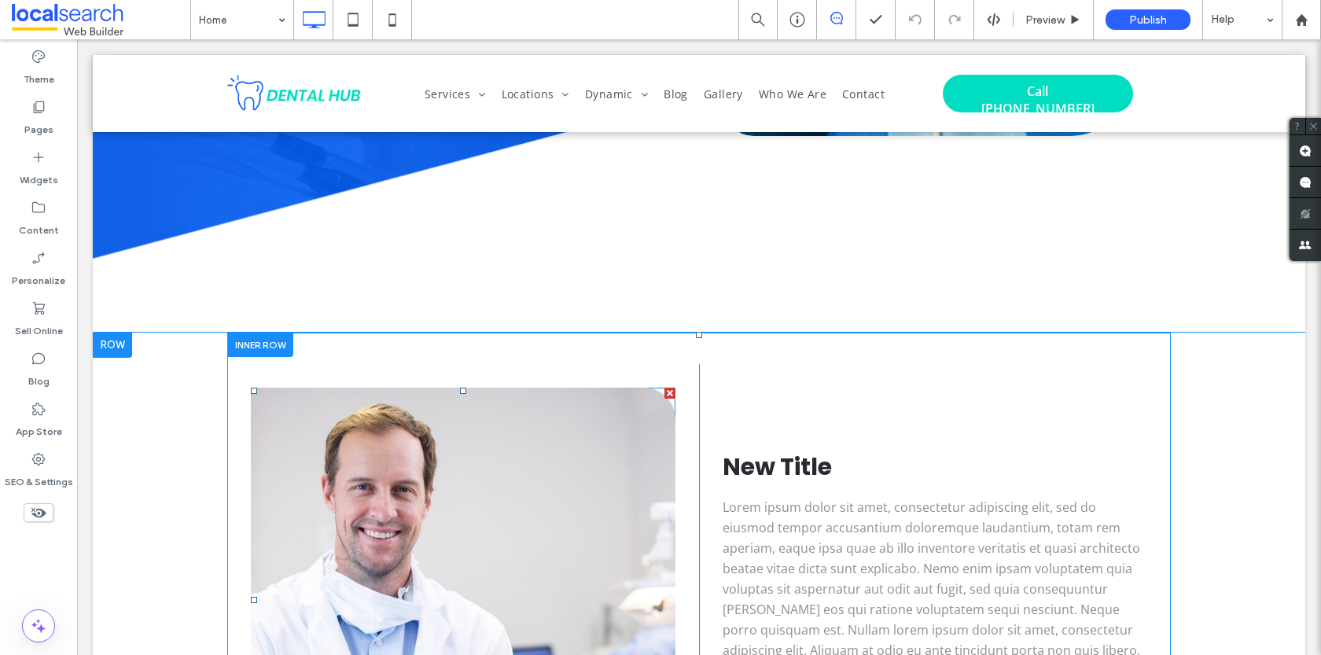
scroll to position [460, 0]
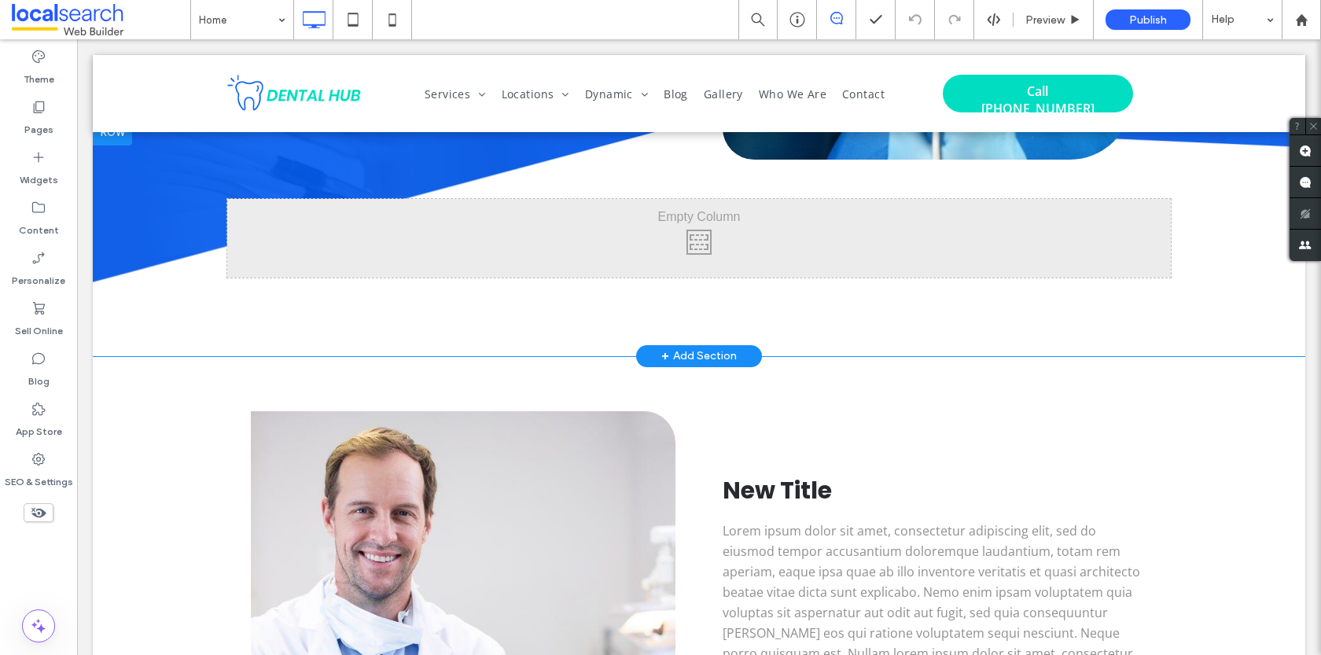
click at [696, 357] on div "+ Add Section" at bounding box center [698, 356] width 75 height 17
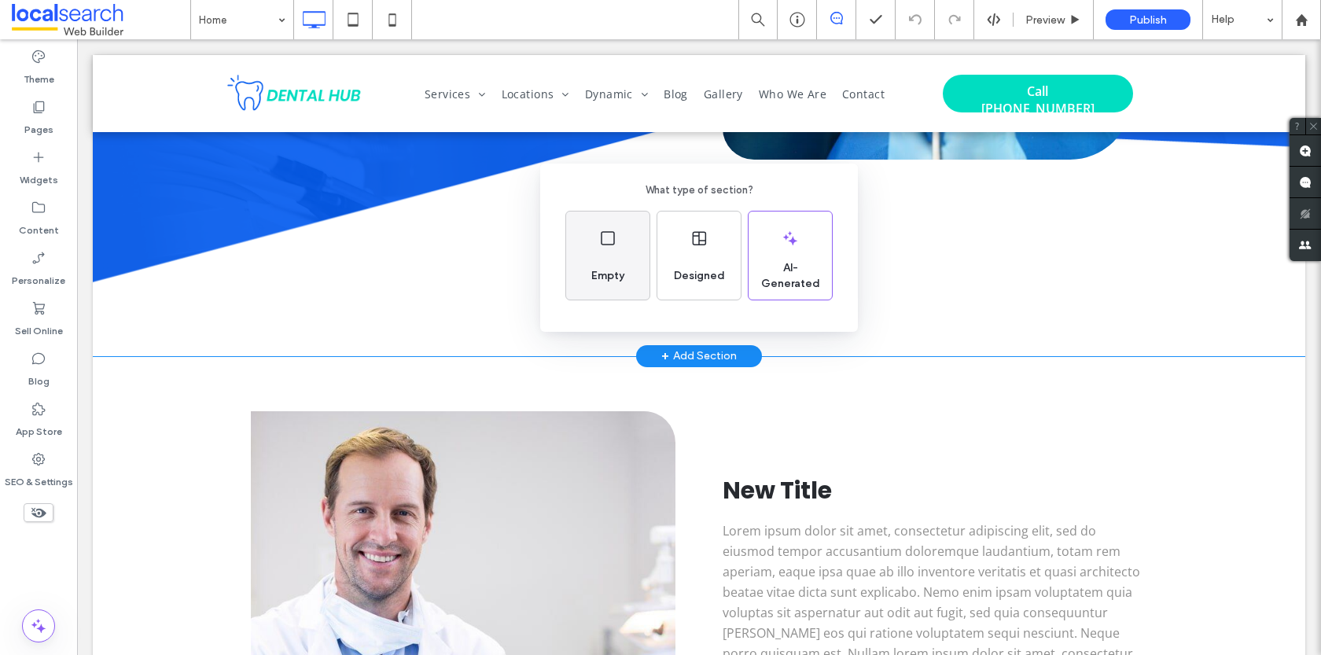
click at [613, 260] on div "Empty" at bounding box center [608, 276] width 46 height 35
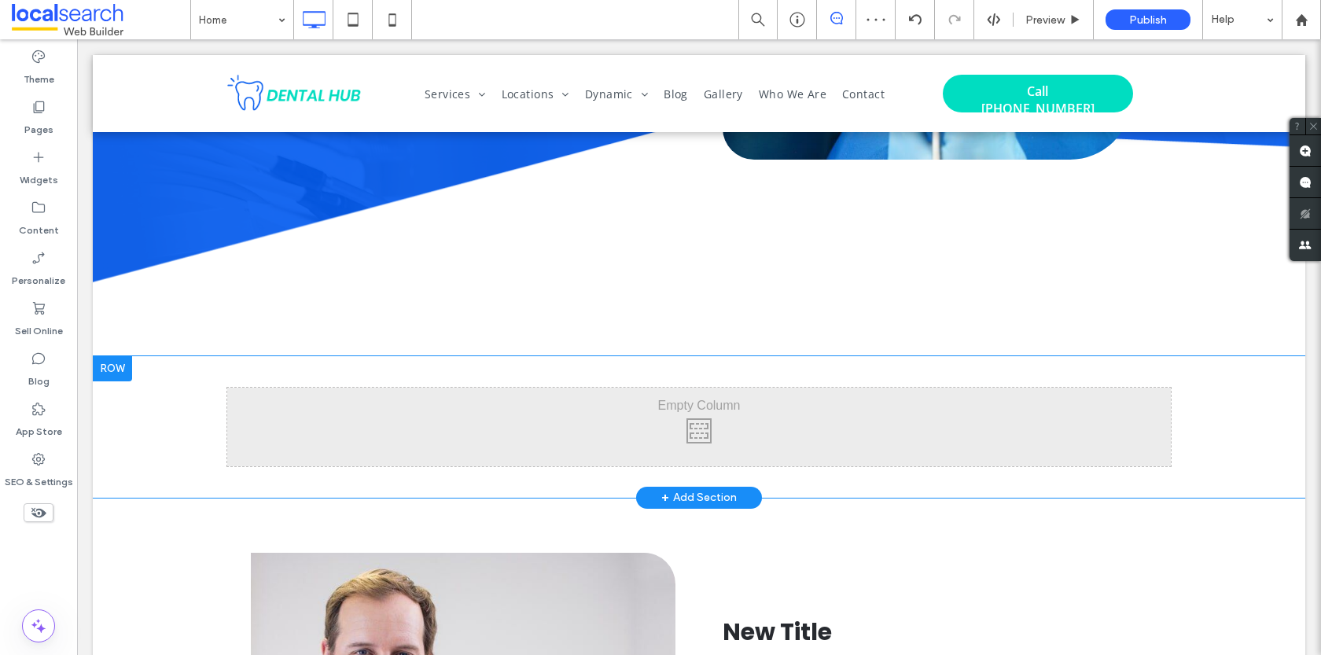
click at [116, 370] on div at bounding box center [112, 368] width 39 height 25
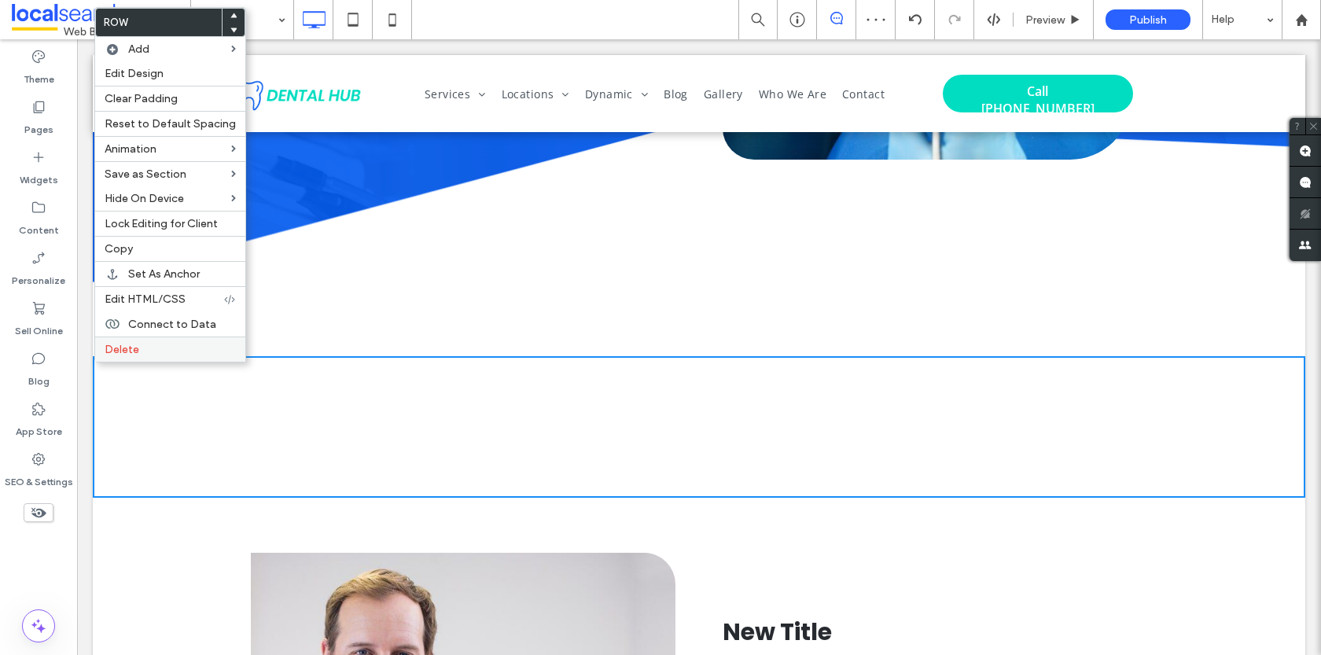
click at [160, 343] on label "Delete" at bounding box center [170, 349] width 131 height 13
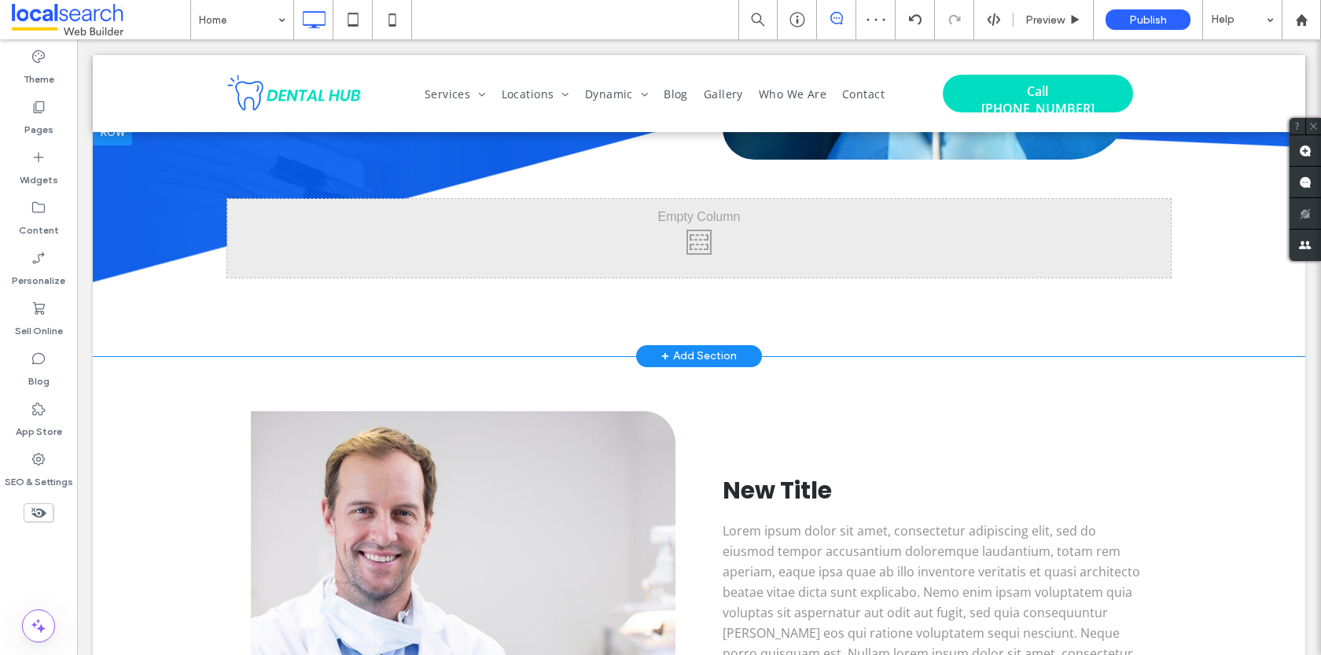
click at [696, 354] on div "+ Add Section" at bounding box center [698, 356] width 75 height 17
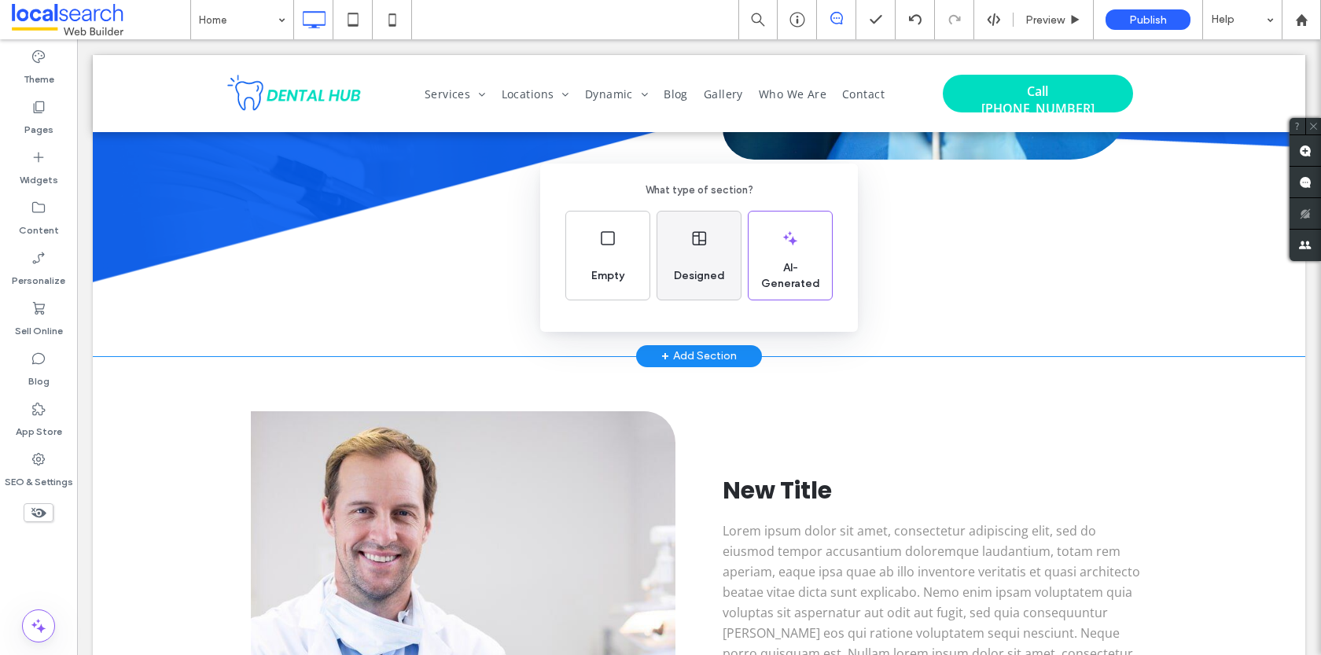
click at [698, 270] on span "Designed" at bounding box center [700, 276] width 64 height 16
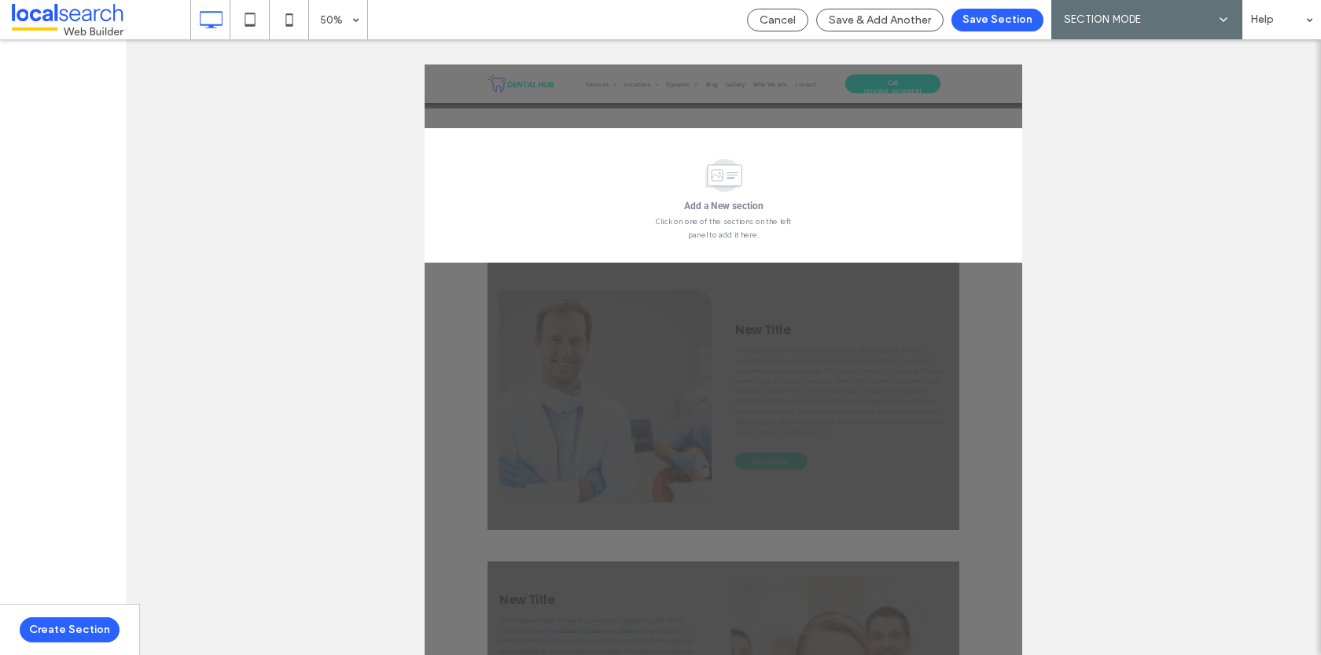
scroll to position [635, 0]
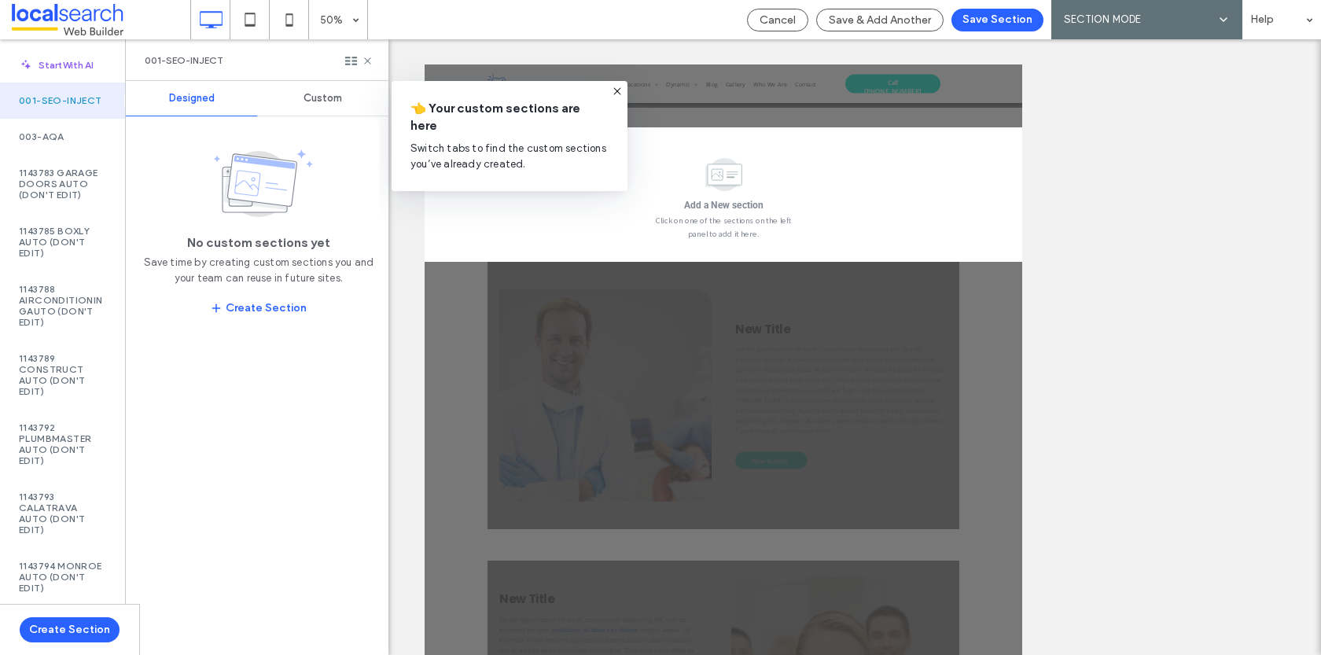
click at [330, 105] on div "Custom" at bounding box center [322, 98] width 131 height 35
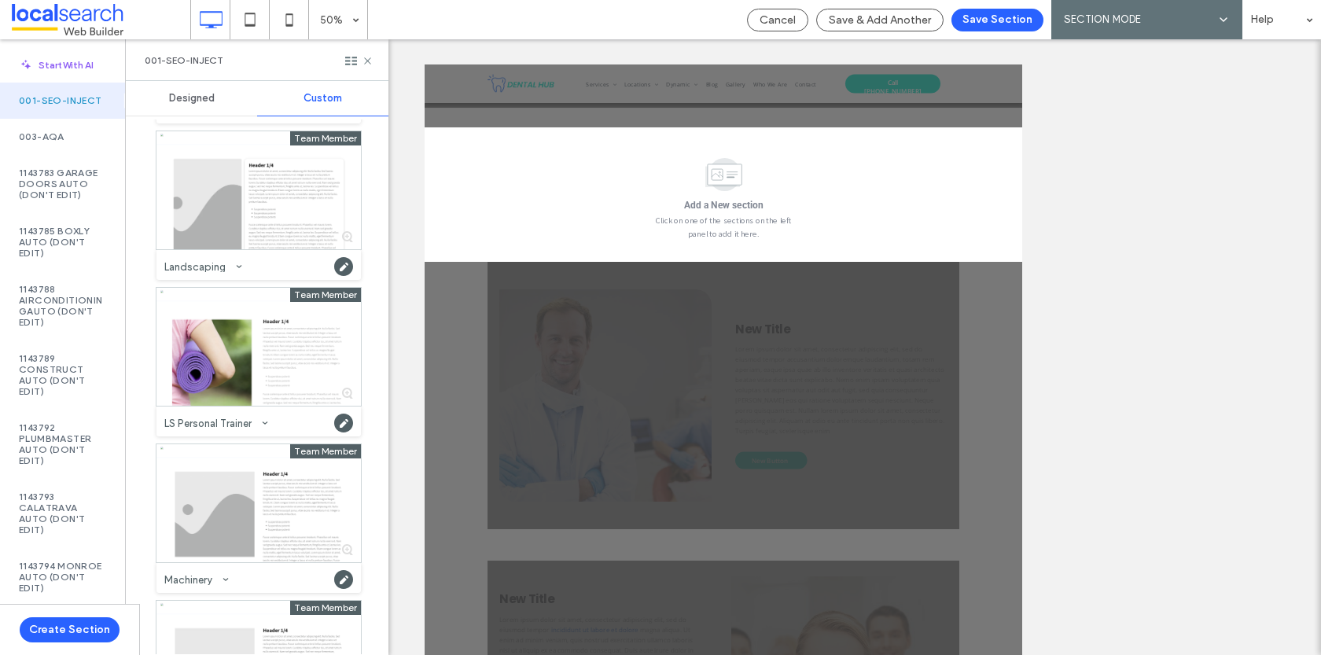
scroll to position [768, 0]
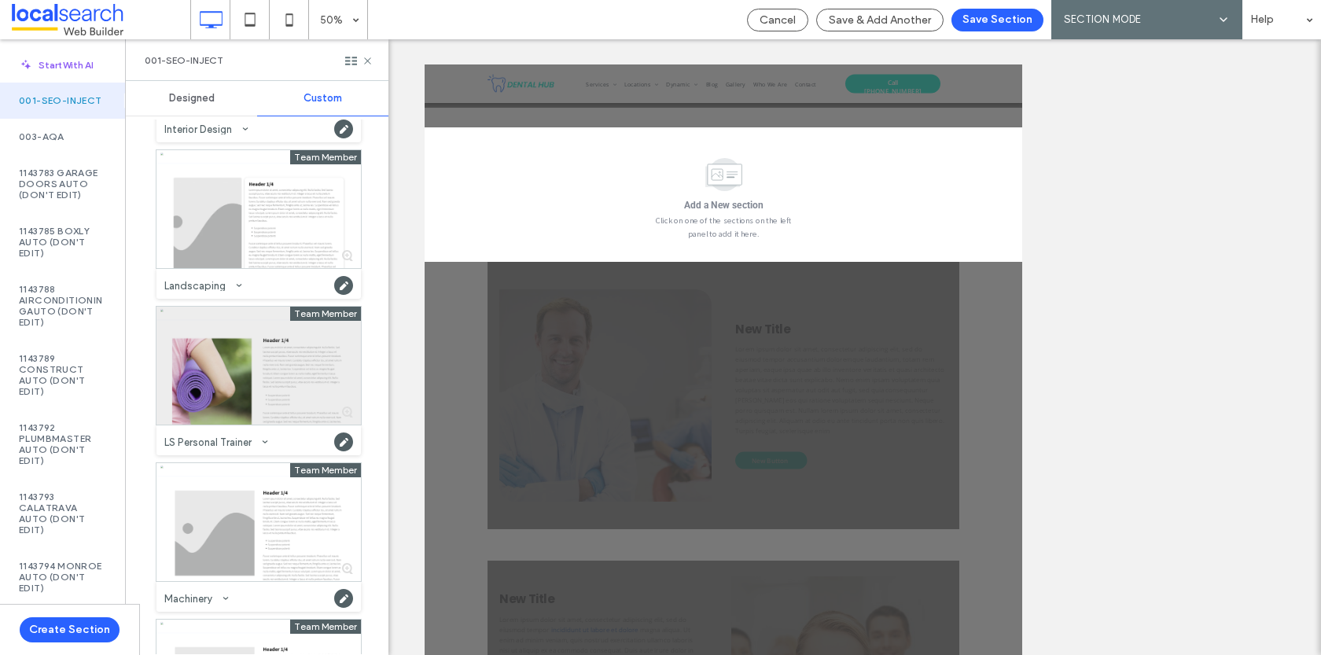
click at [212, 381] on div at bounding box center [258, 366] width 204 height 118
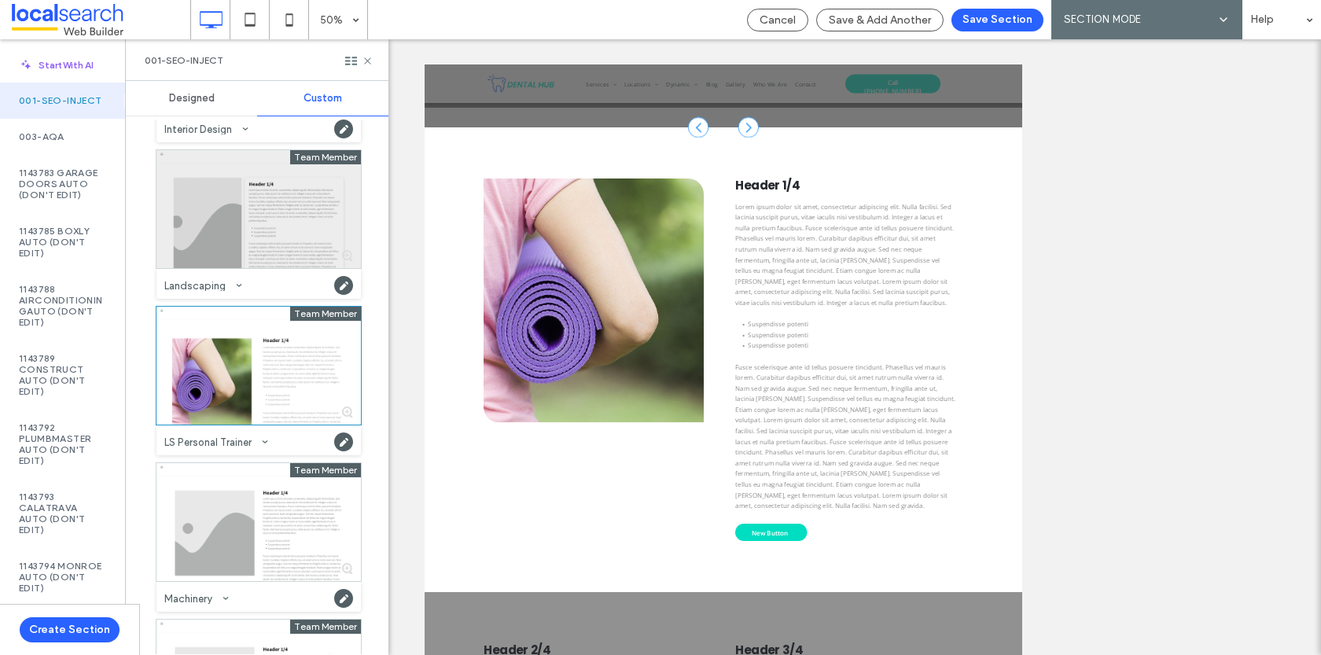
click at [201, 220] on div at bounding box center [258, 209] width 204 height 118
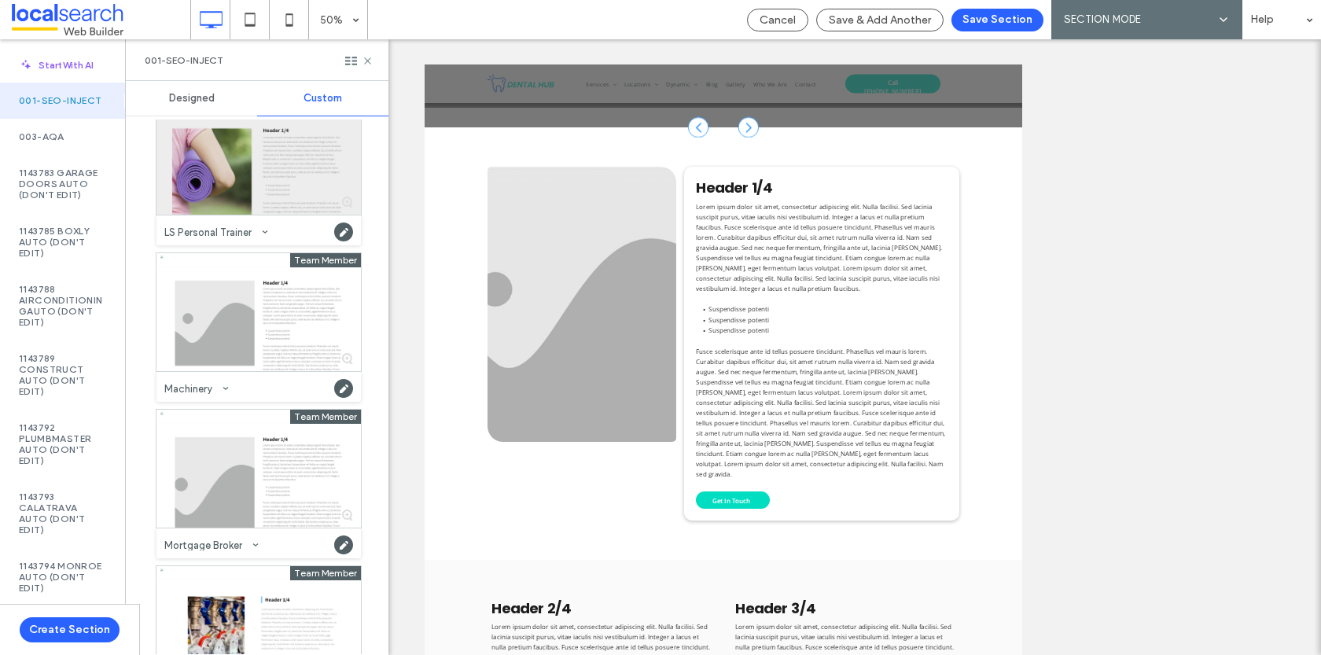
scroll to position [1007, 0]
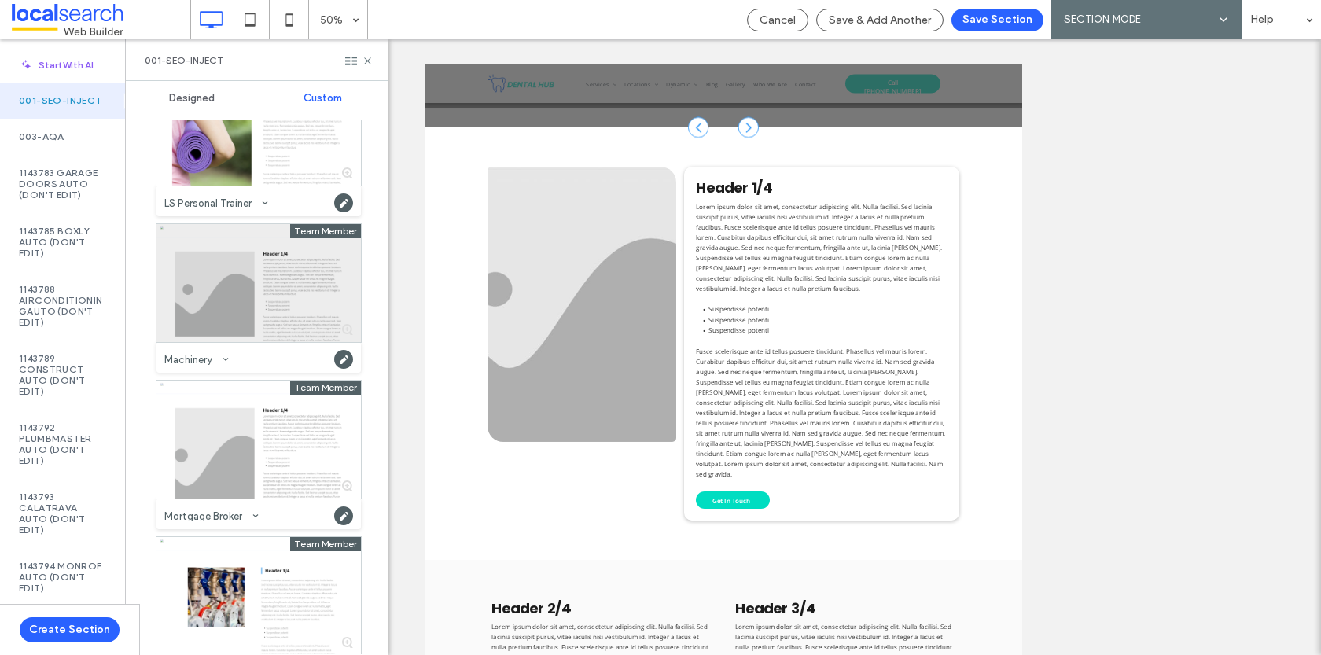
click at [226, 311] on div at bounding box center [258, 283] width 204 height 118
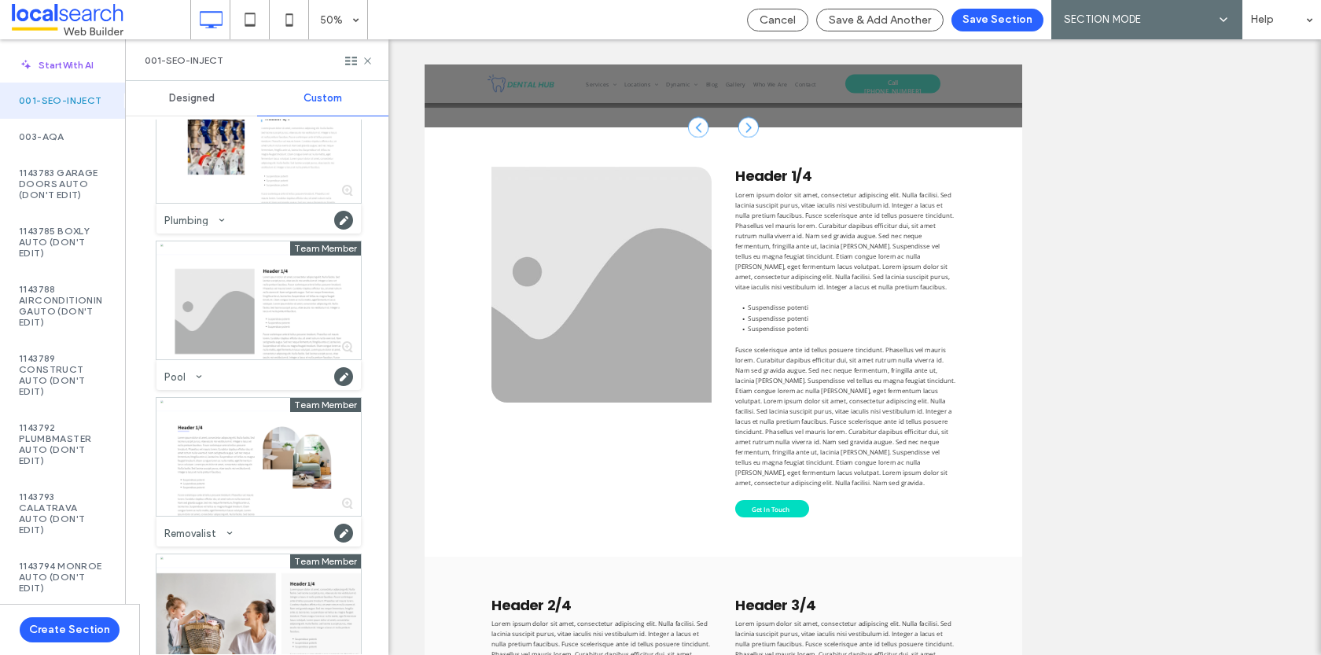
scroll to position [1467, 0]
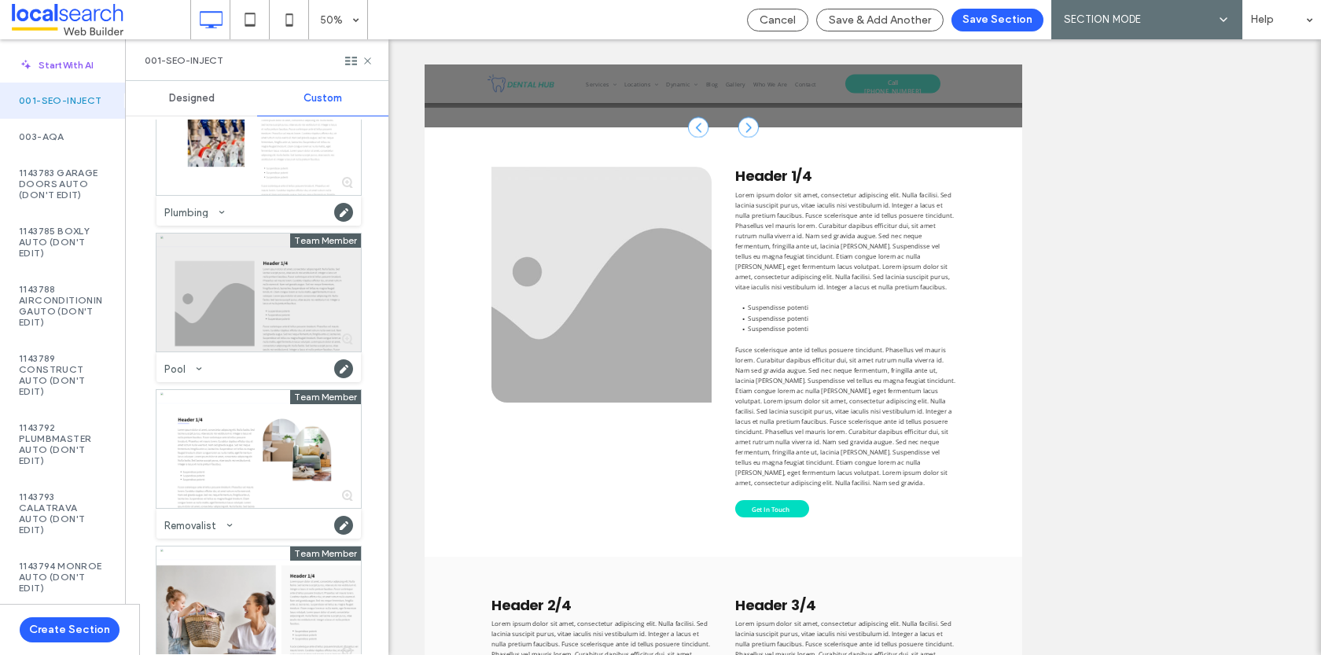
click at [226, 312] on div at bounding box center [258, 293] width 204 height 118
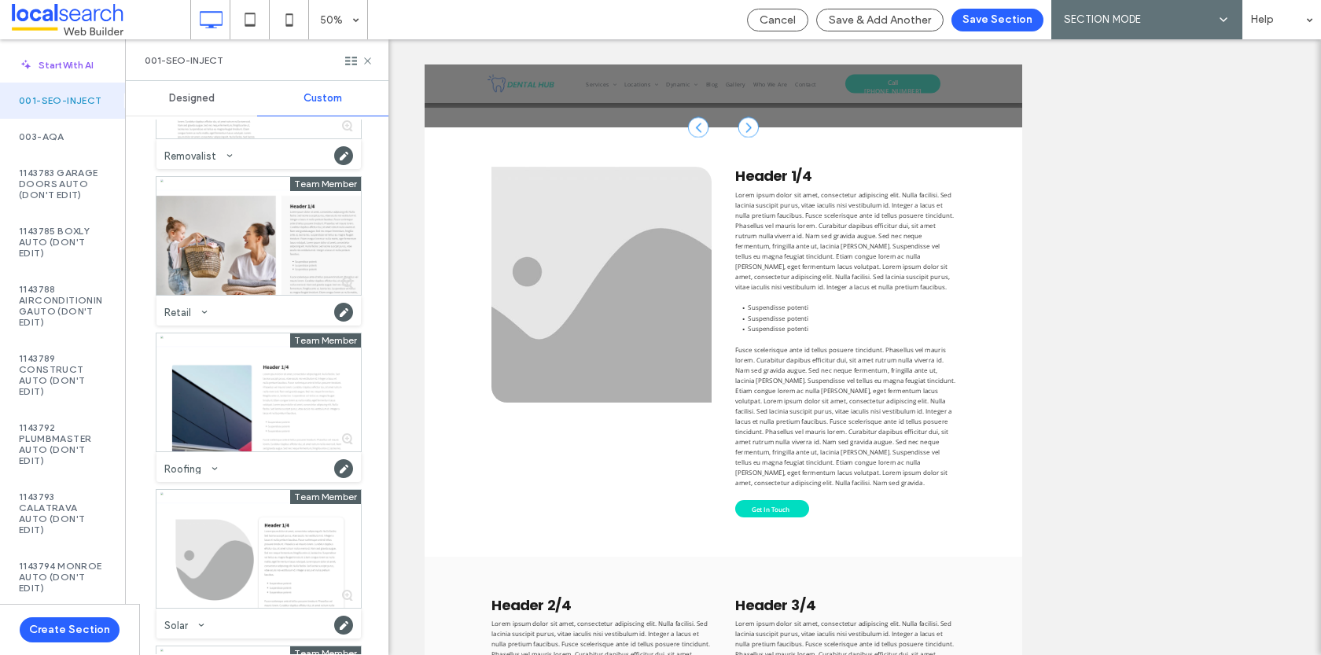
scroll to position [1852, 0]
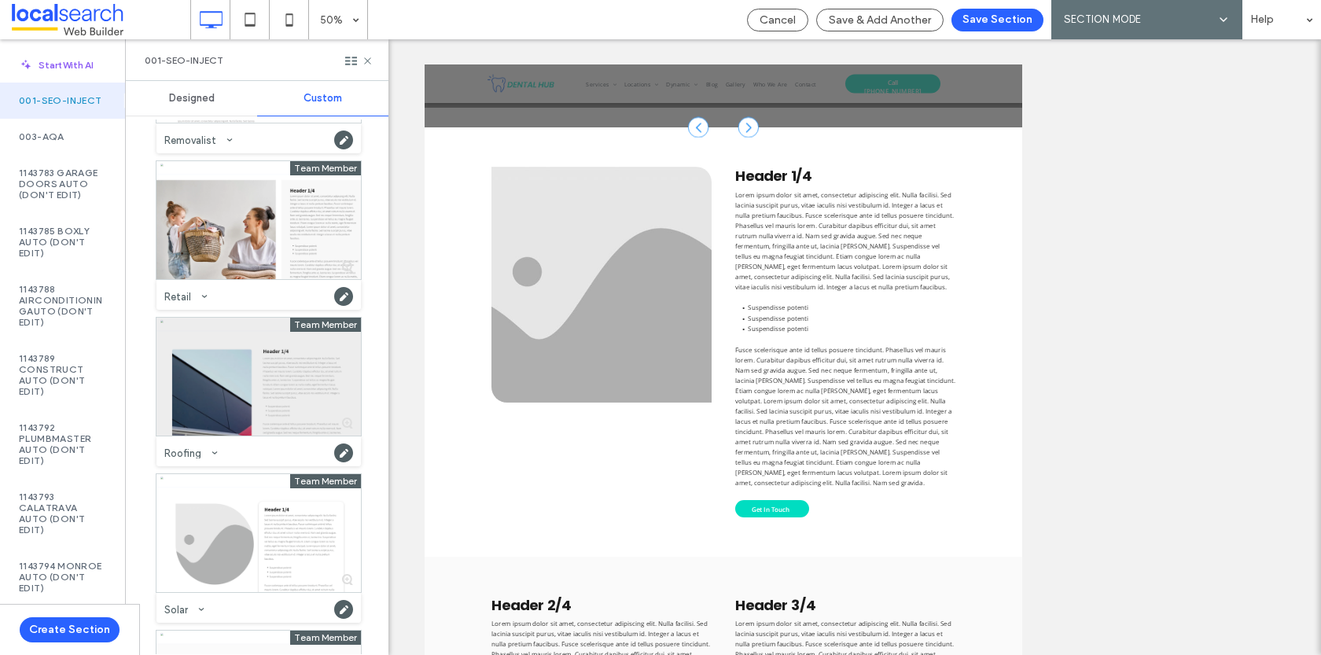
click at [219, 398] on div at bounding box center [258, 377] width 204 height 118
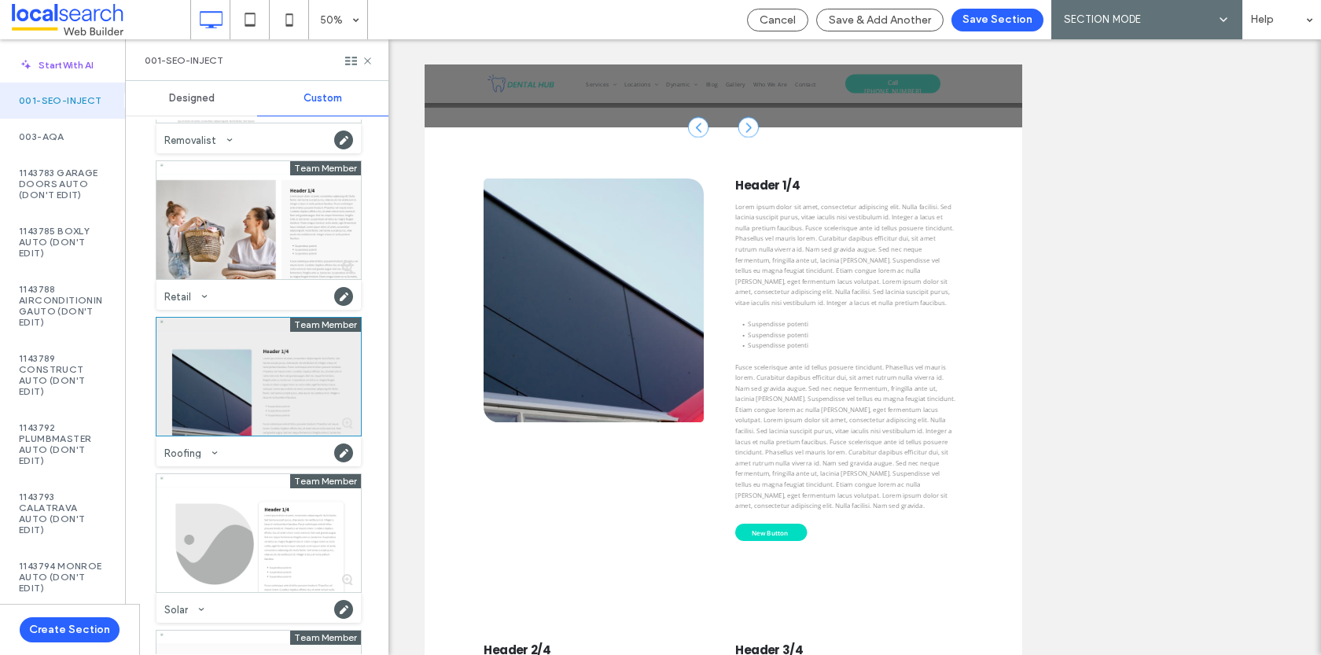
scroll to position [1987, 0]
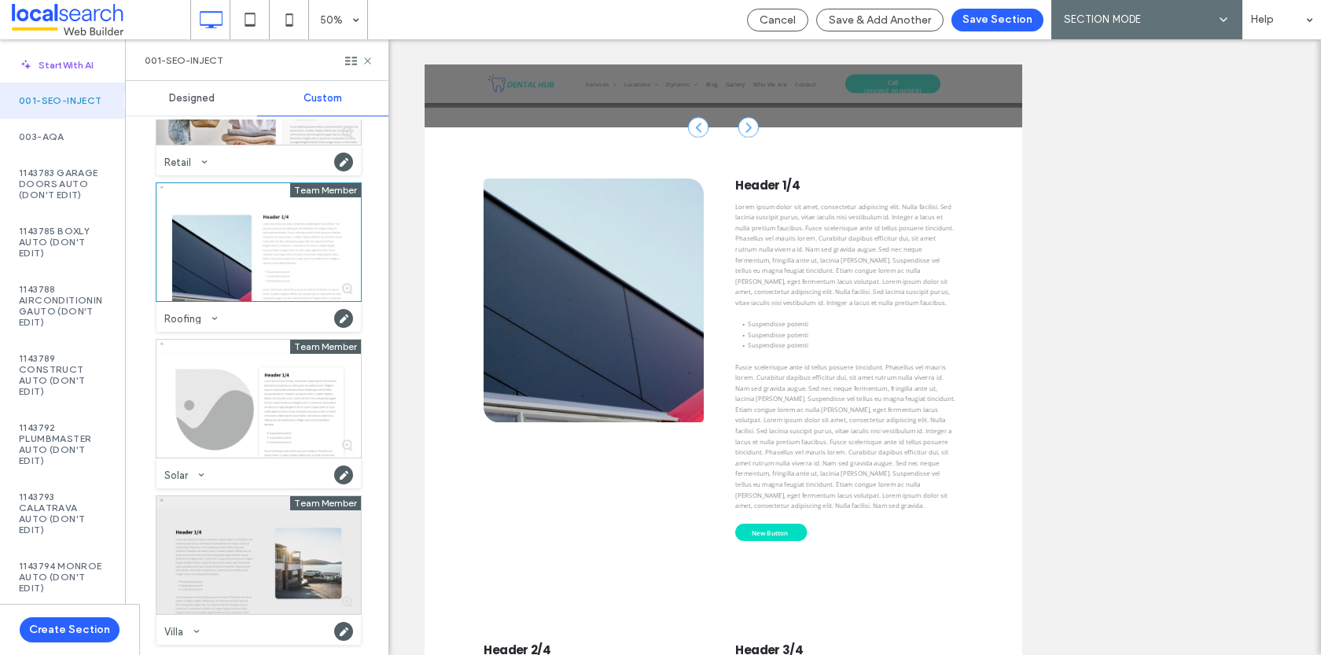
click at [229, 543] on div at bounding box center [258, 555] width 204 height 118
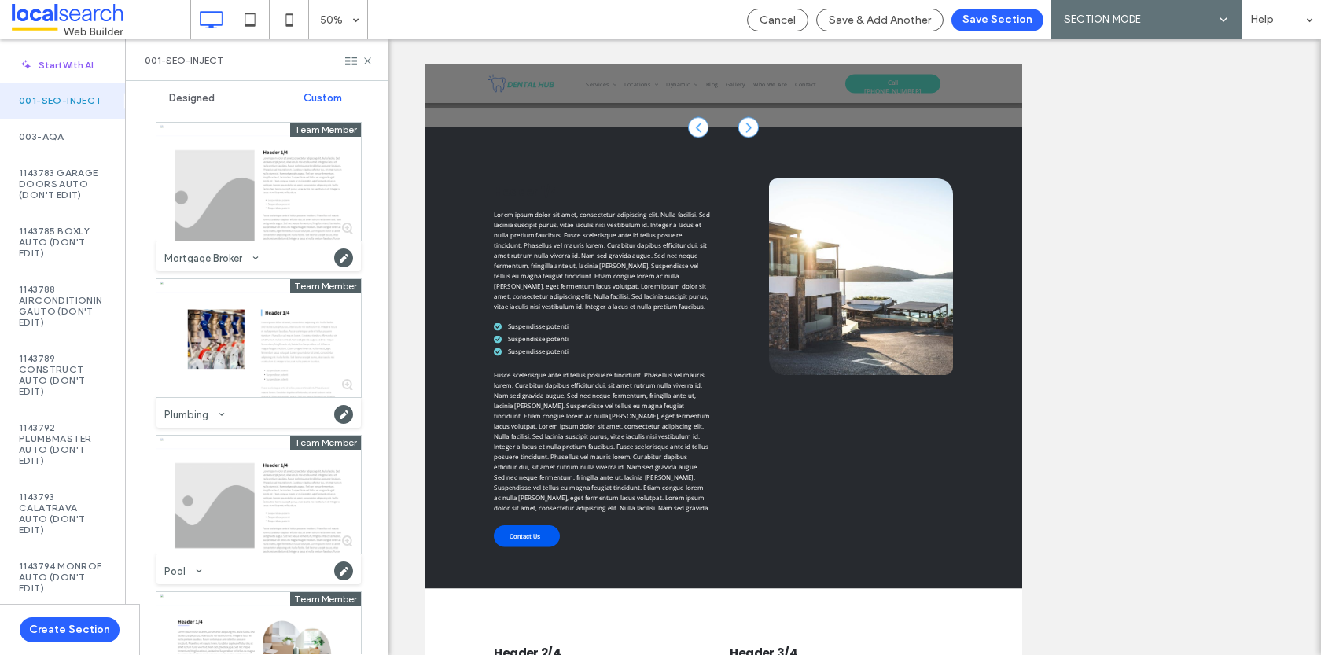
scroll to position [1257, 0]
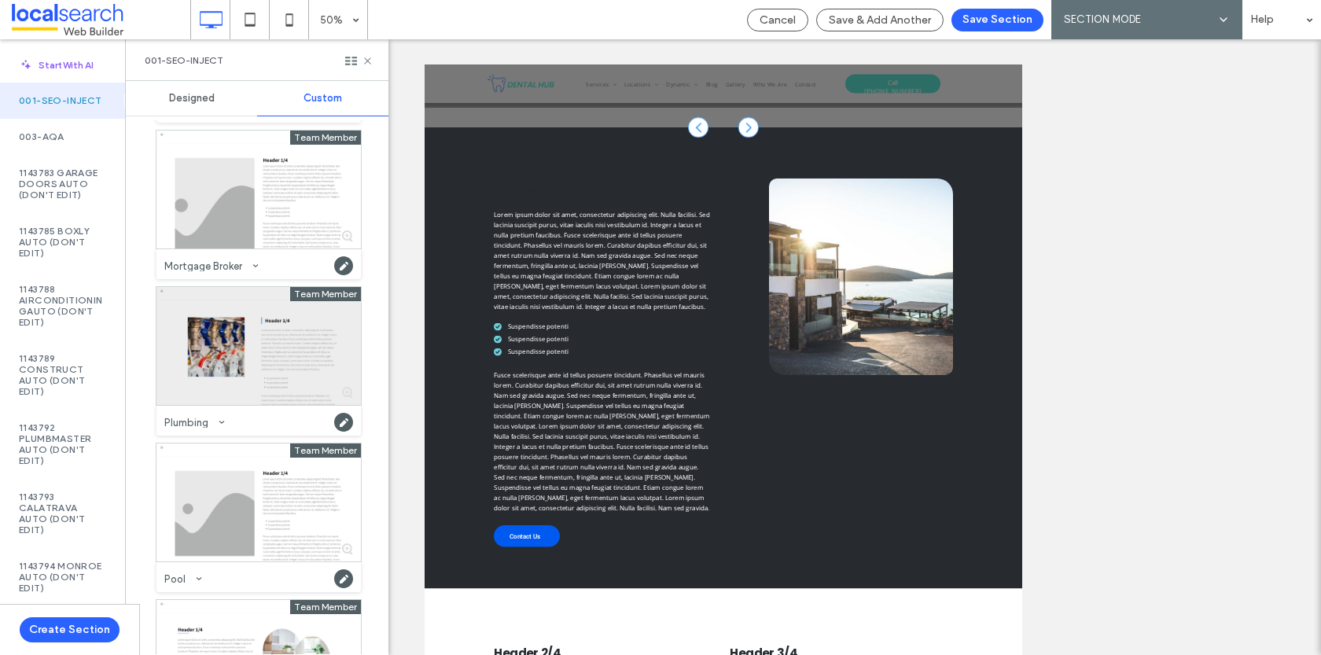
click at [208, 341] on div at bounding box center [258, 346] width 204 height 118
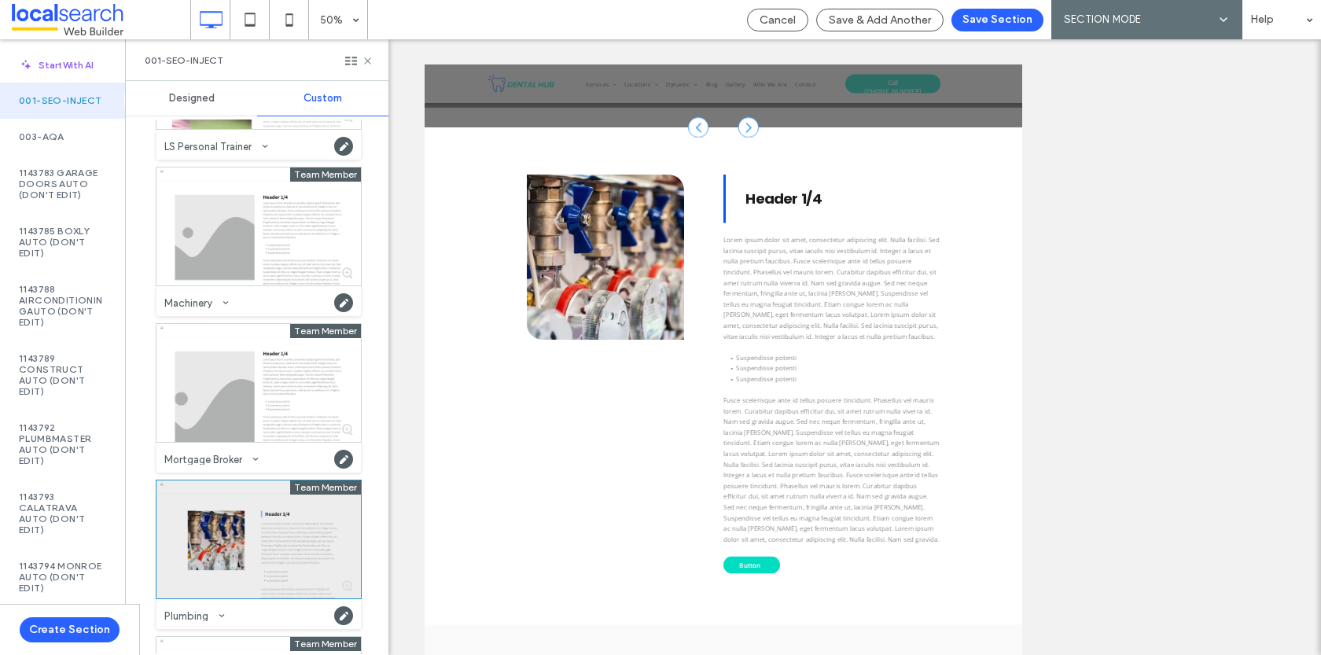
scroll to position [926, 0]
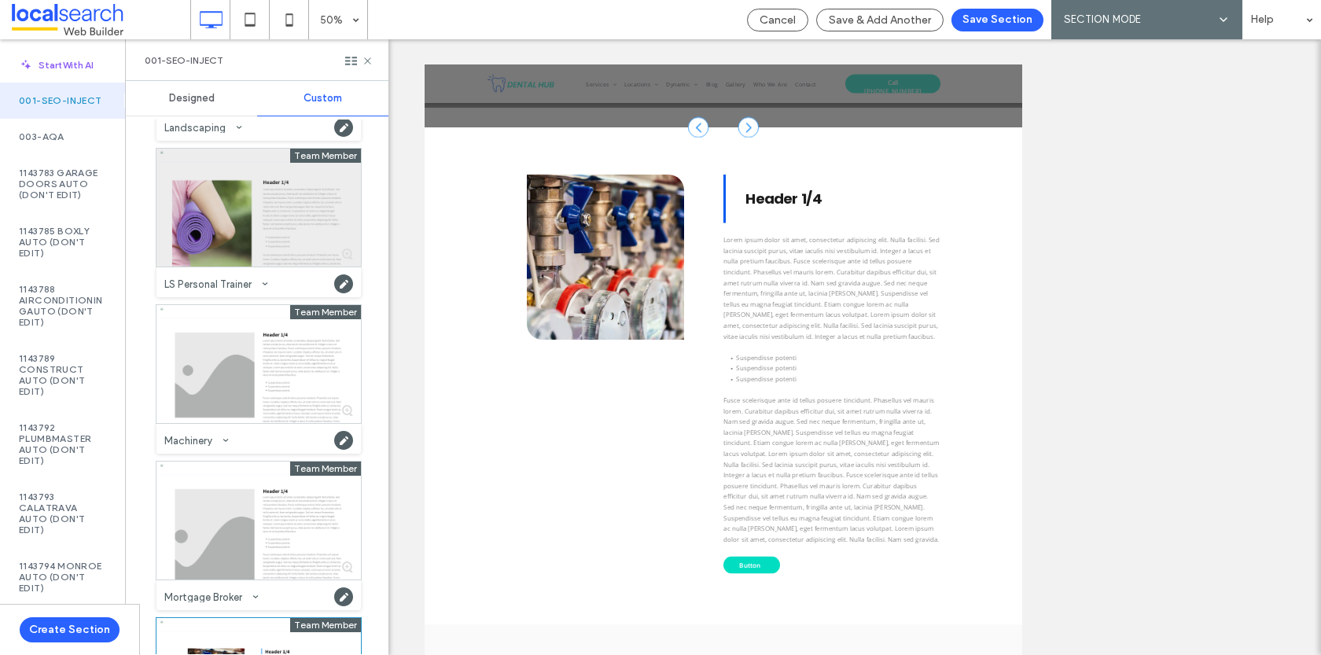
click at [231, 242] on div at bounding box center [258, 208] width 204 height 118
